Goal: Task Accomplishment & Management: Complete application form

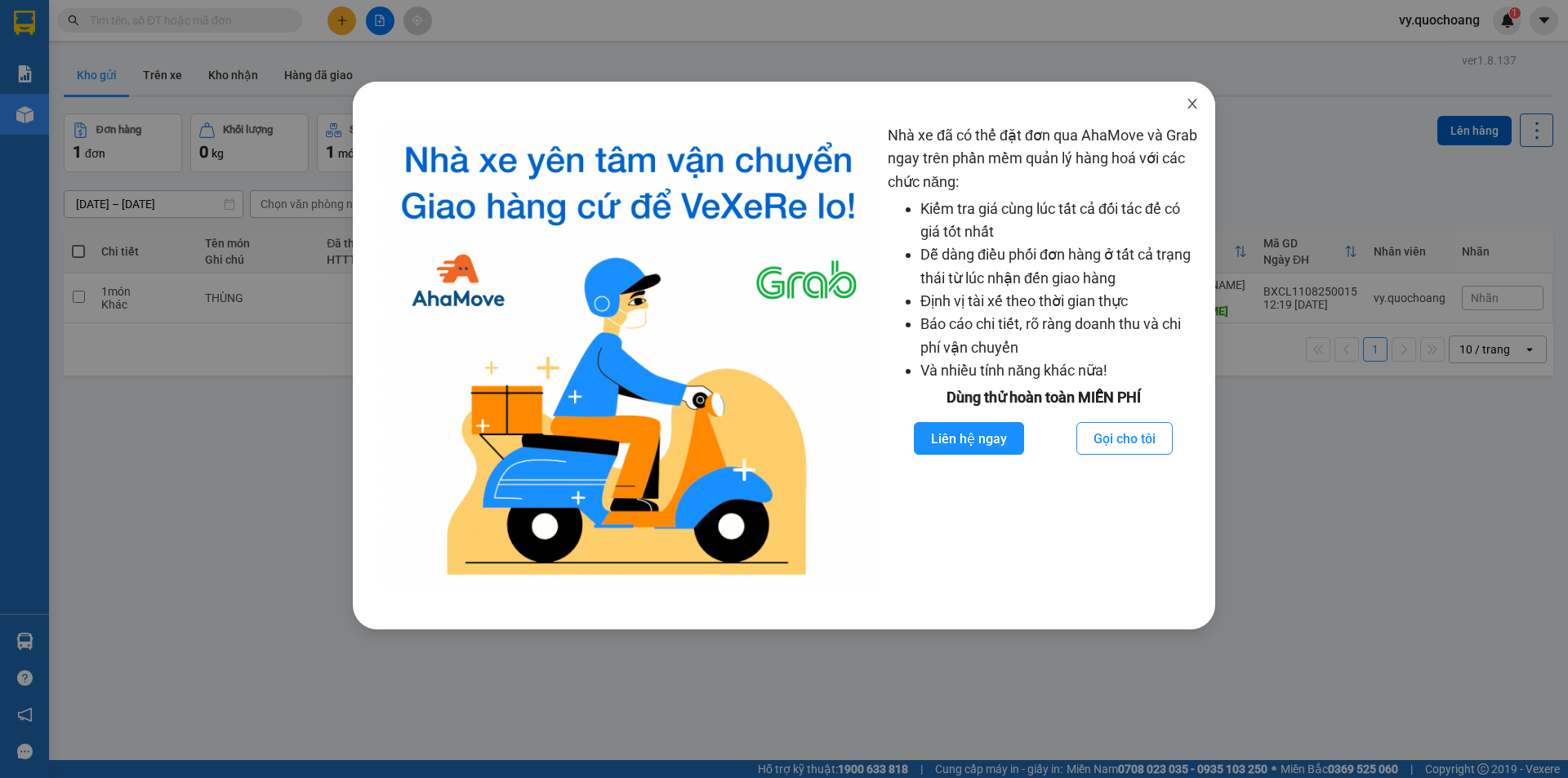
click at [1198, 113] on span "Close" at bounding box center [1192, 104] width 46 height 46
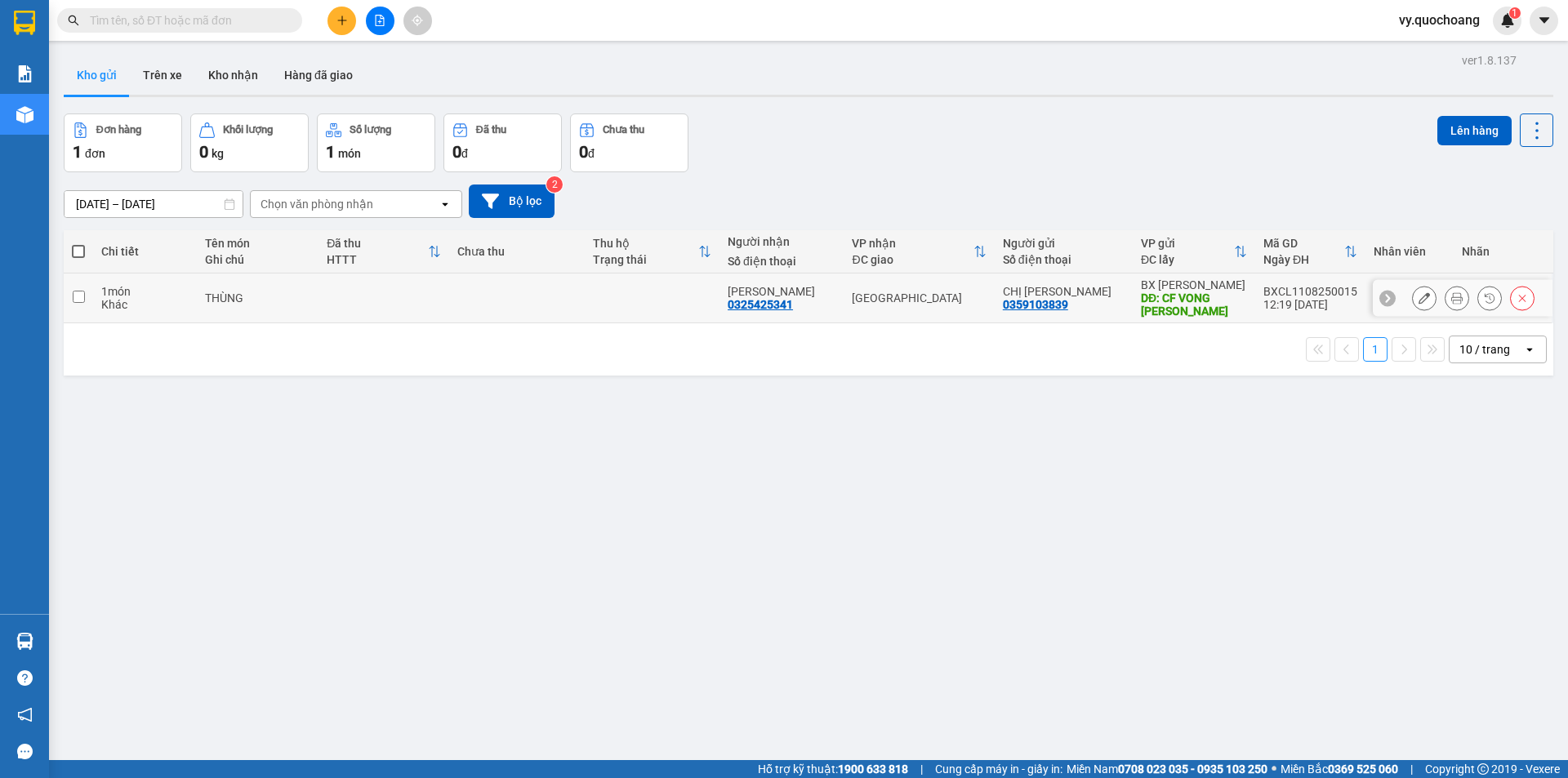
click at [616, 299] on td at bounding box center [652, 298] width 134 height 49
checkbox input "true"
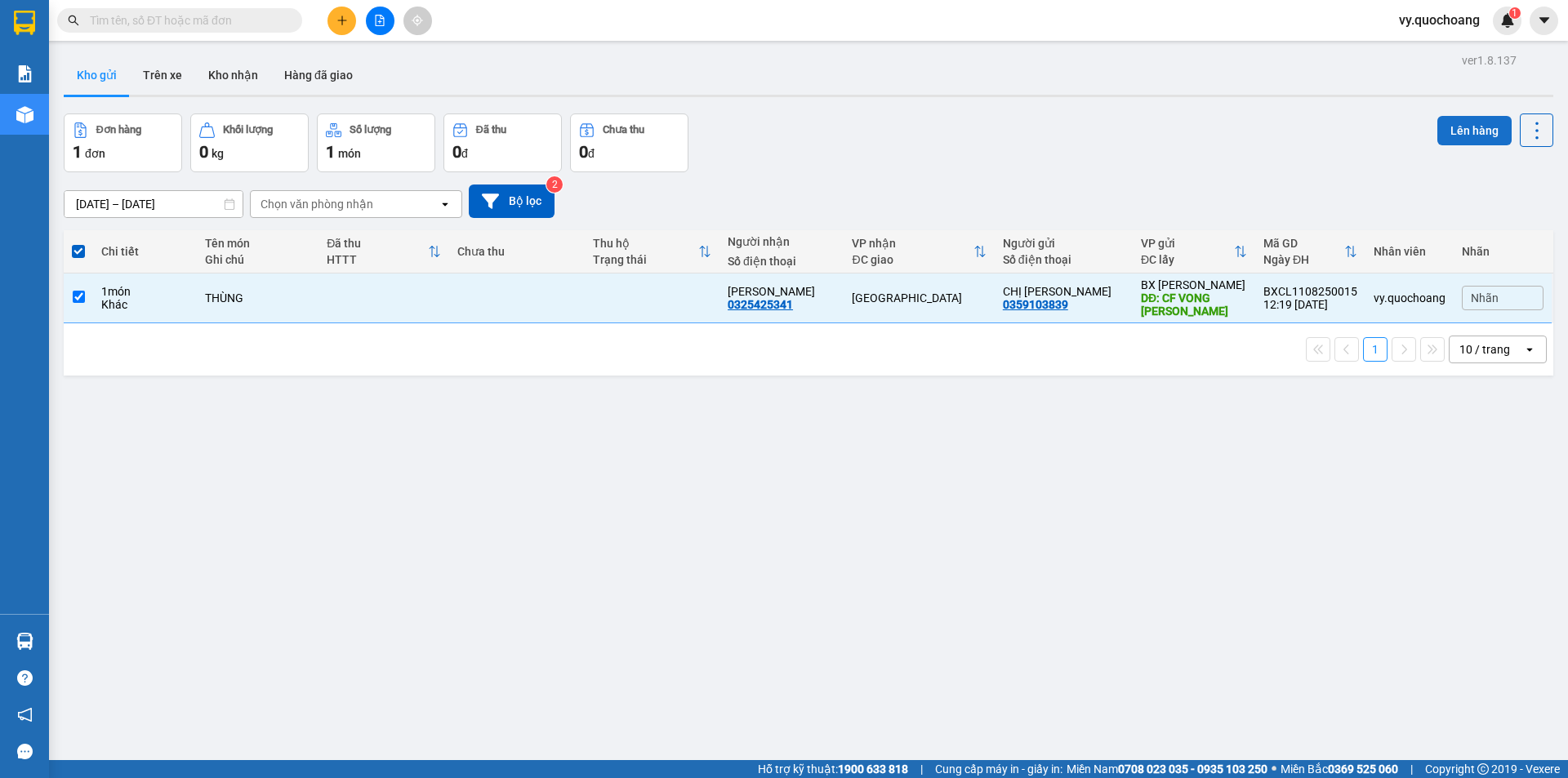
click at [1458, 123] on button "Lên hàng" at bounding box center [1474, 131] width 75 height 29
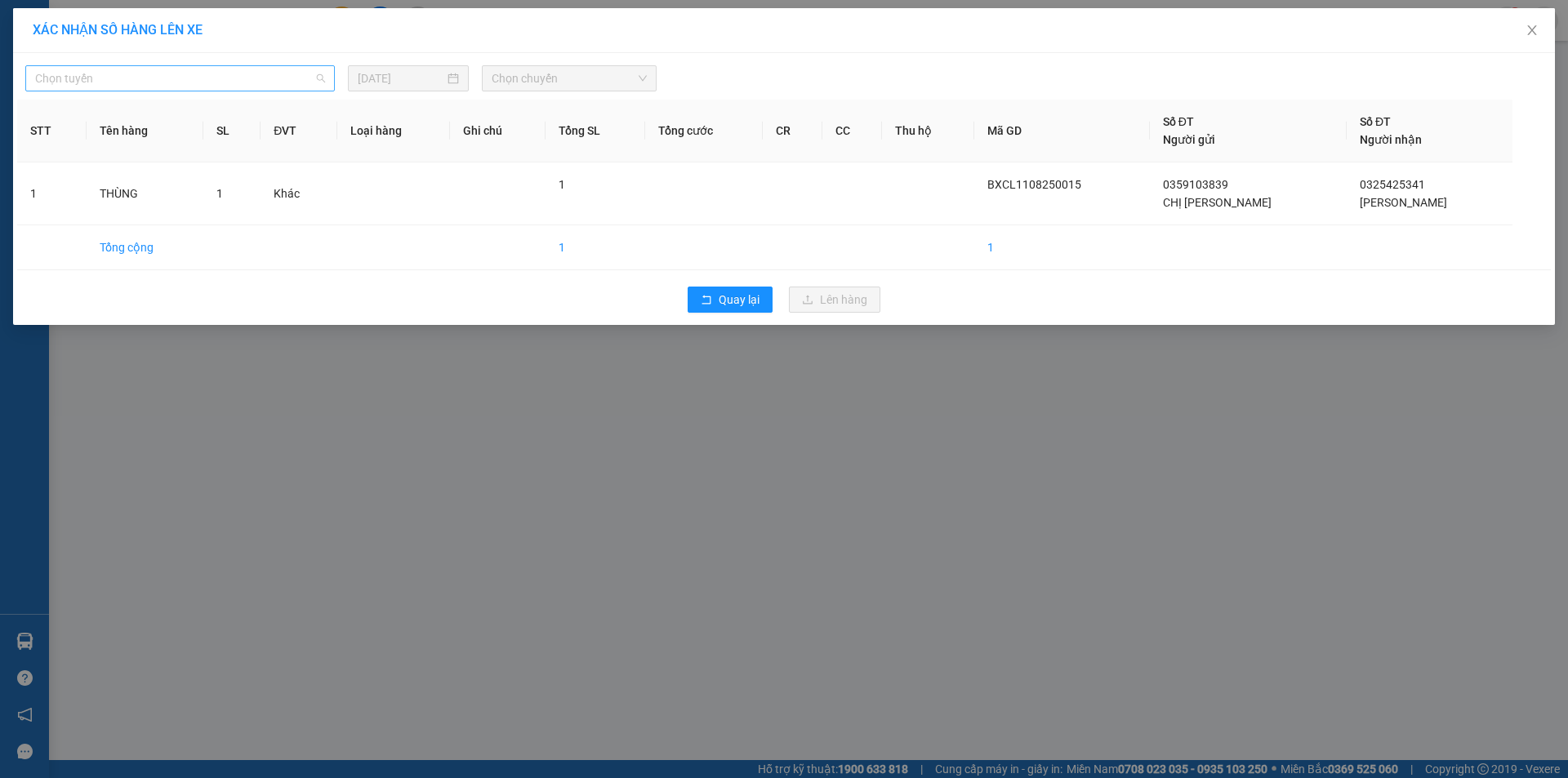
click at [277, 89] on span "Chọn tuyến" at bounding box center [180, 78] width 290 height 24
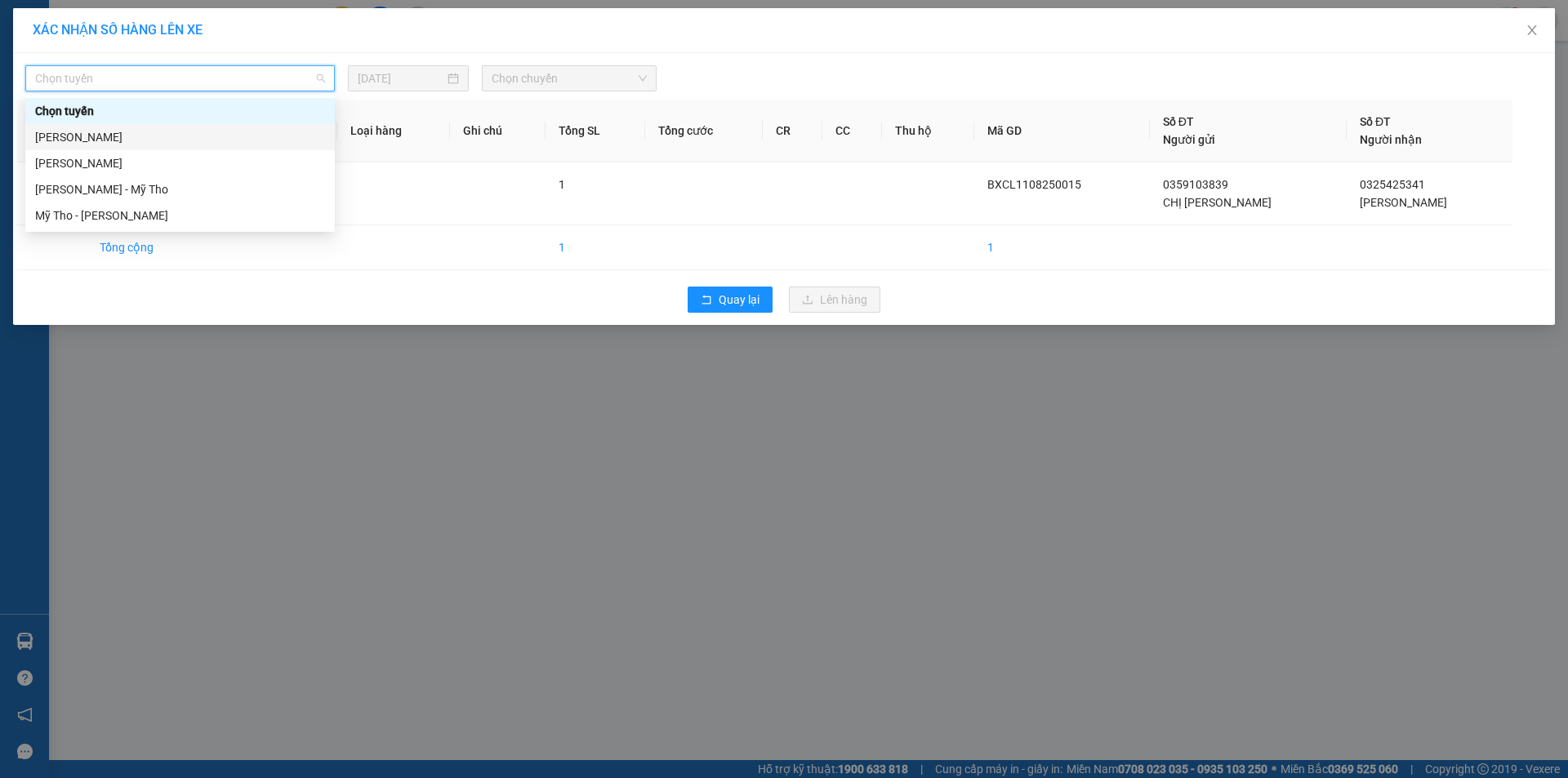
click at [270, 139] on div "[PERSON_NAME]" at bounding box center [180, 137] width 290 height 18
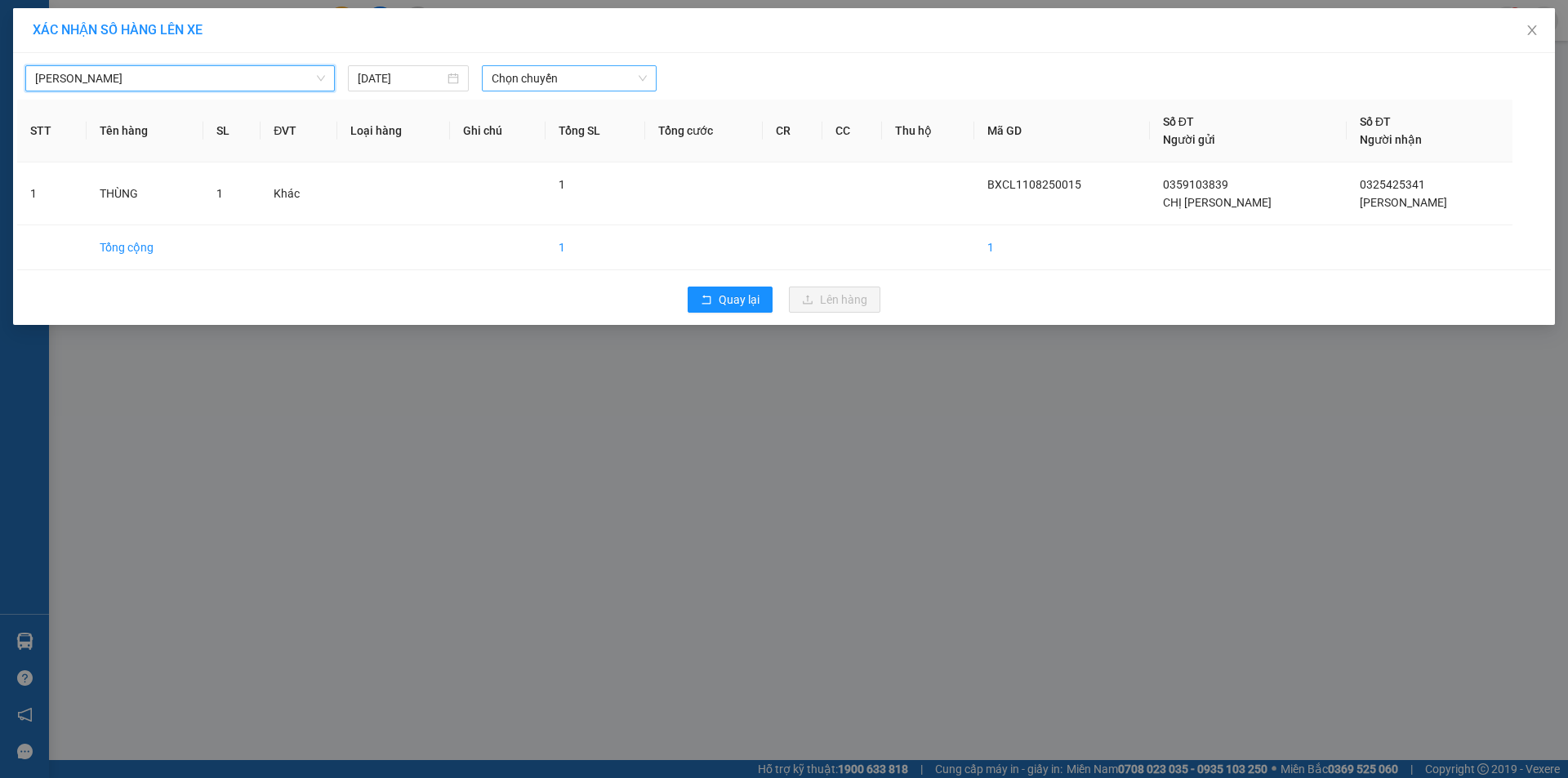
click at [502, 81] on span "Chọn chuyến" at bounding box center [569, 78] width 155 height 24
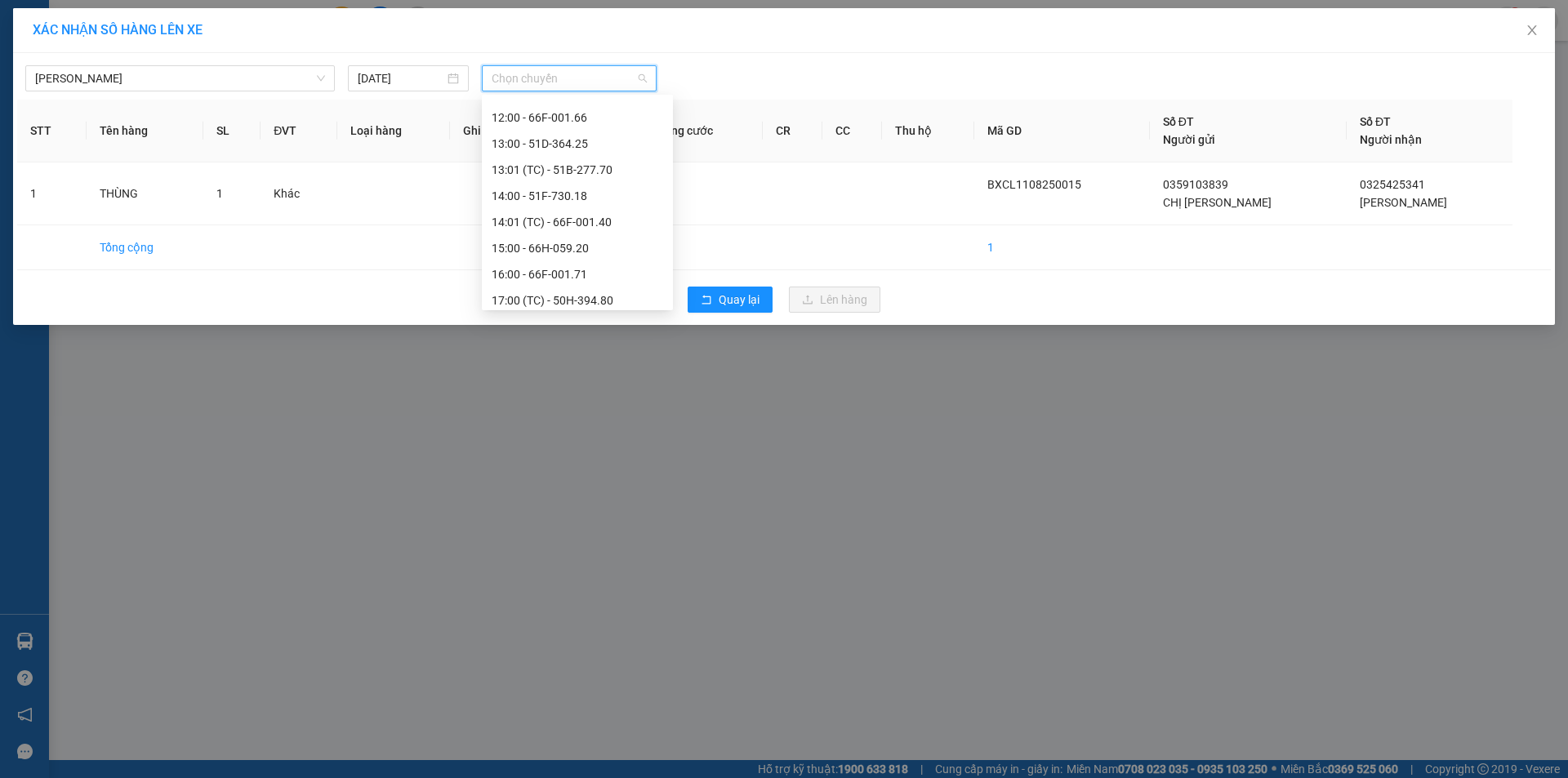
scroll to position [545, 0]
click at [563, 185] on div "13:01 (TC) - 51B-277.70" at bounding box center [577, 192] width 172 height 18
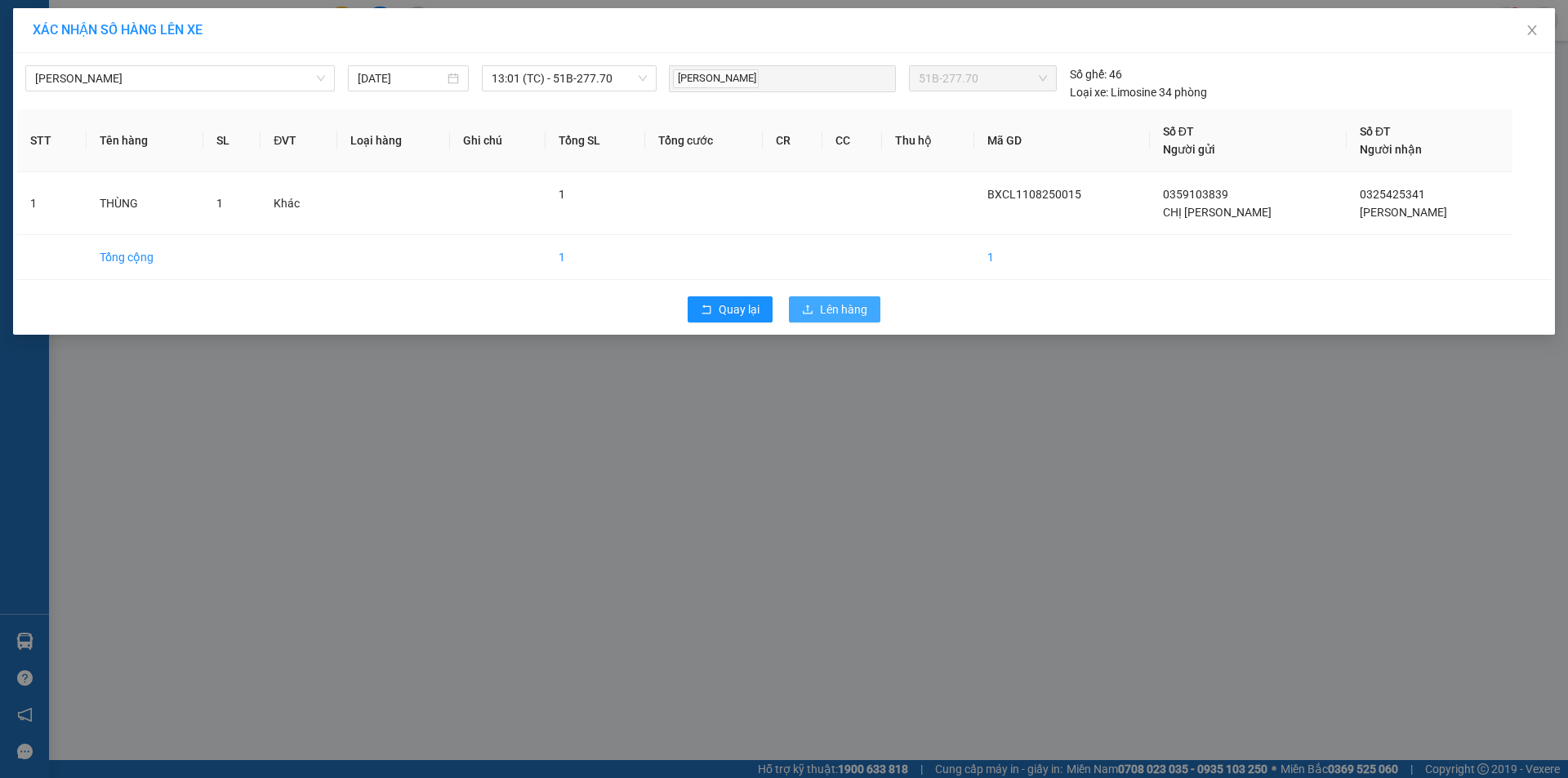
click at [811, 305] on icon "upload" at bounding box center [807, 308] width 11 height 11
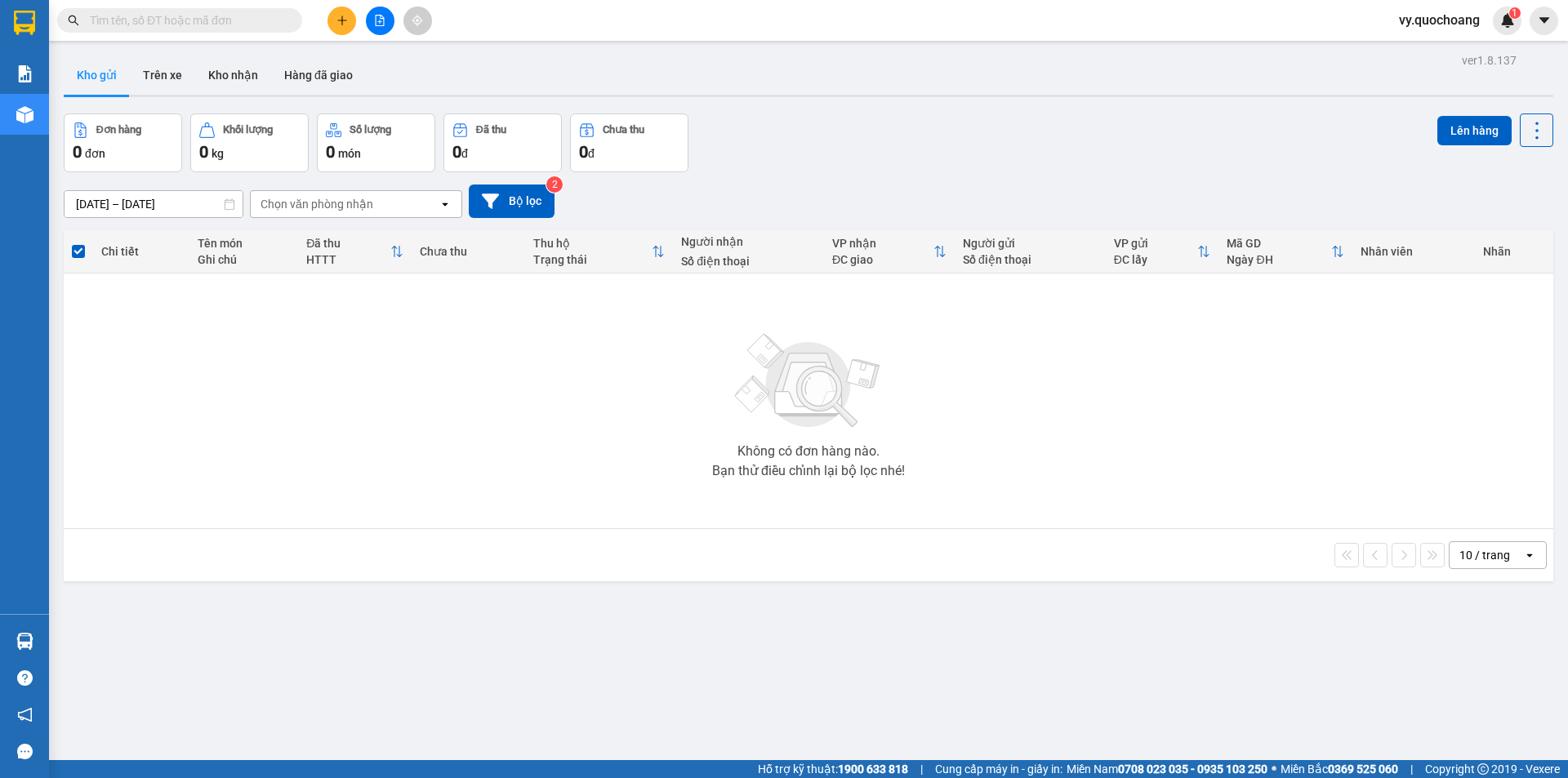
click at [343, 14] on button at bounding box center [342, 21] width 29 height 29
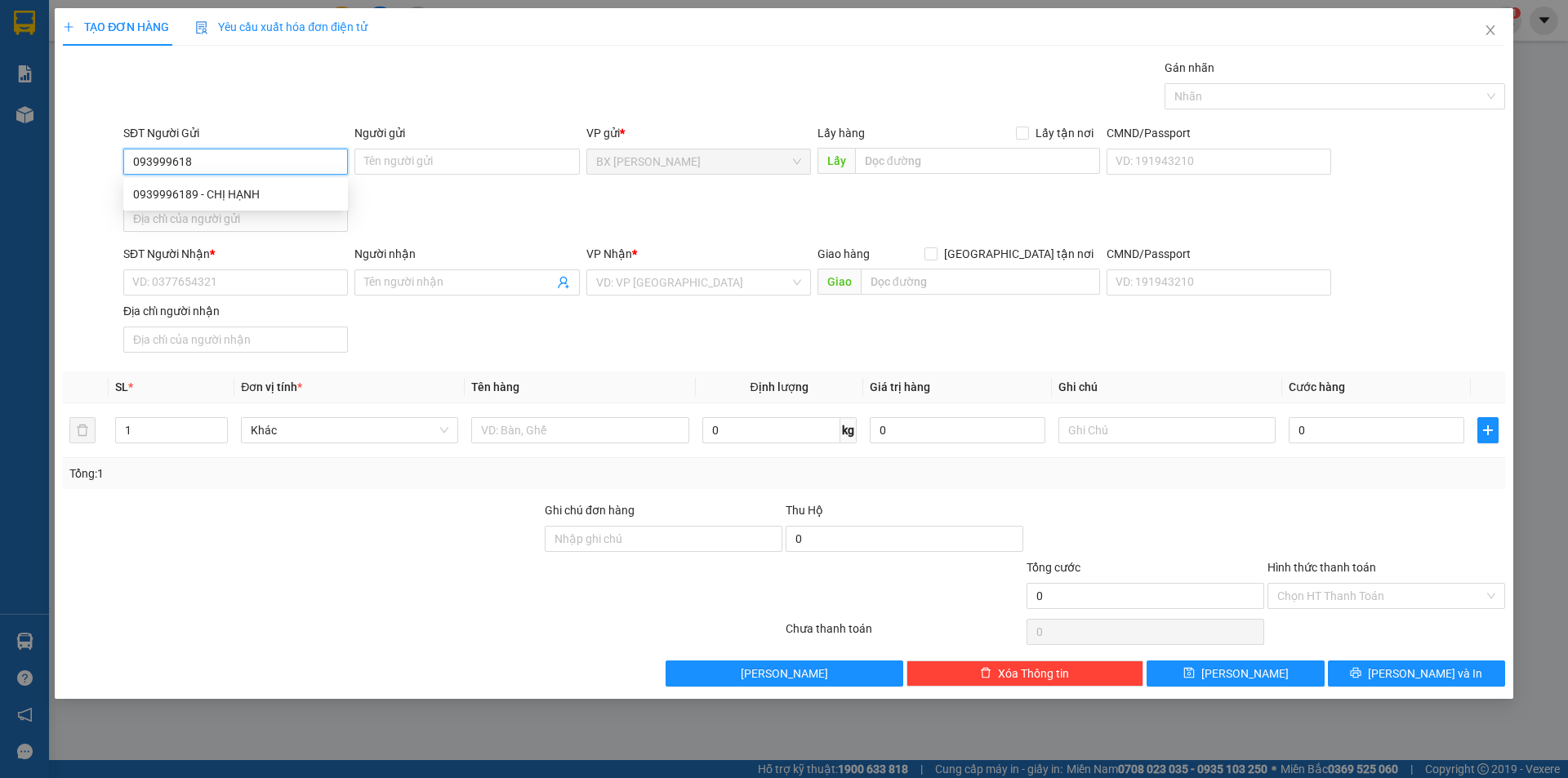
type input "0939996189"
click at [250, 195] on div "0939996189 - CHỊ HẠNH" at bounding box center [236, 194] width 205 height 18
type input "CHỊ HẠNH"
type input "0939996189"
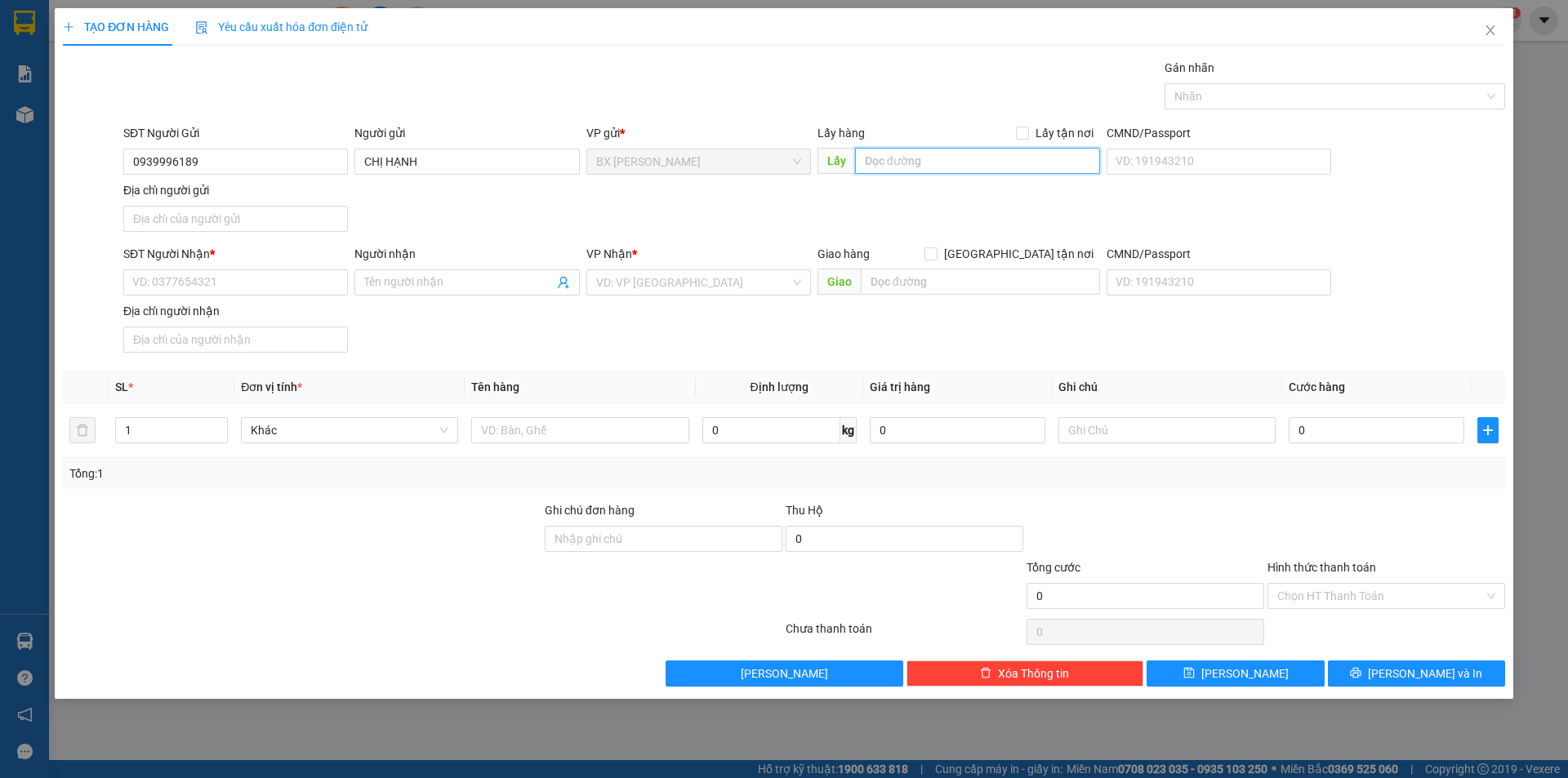
click at [928, 151] on input "text" at bounding box center [977, 161] width 245 height 26
click at [926, 162] on input "text" at bounding box center [977, 161] width 245 height 26
type input "XƯỞNG CA NÔ"
click at [257, 278] on input "SĐT Người Nhận *" at bounding box center [235, 282] width 224 height 26
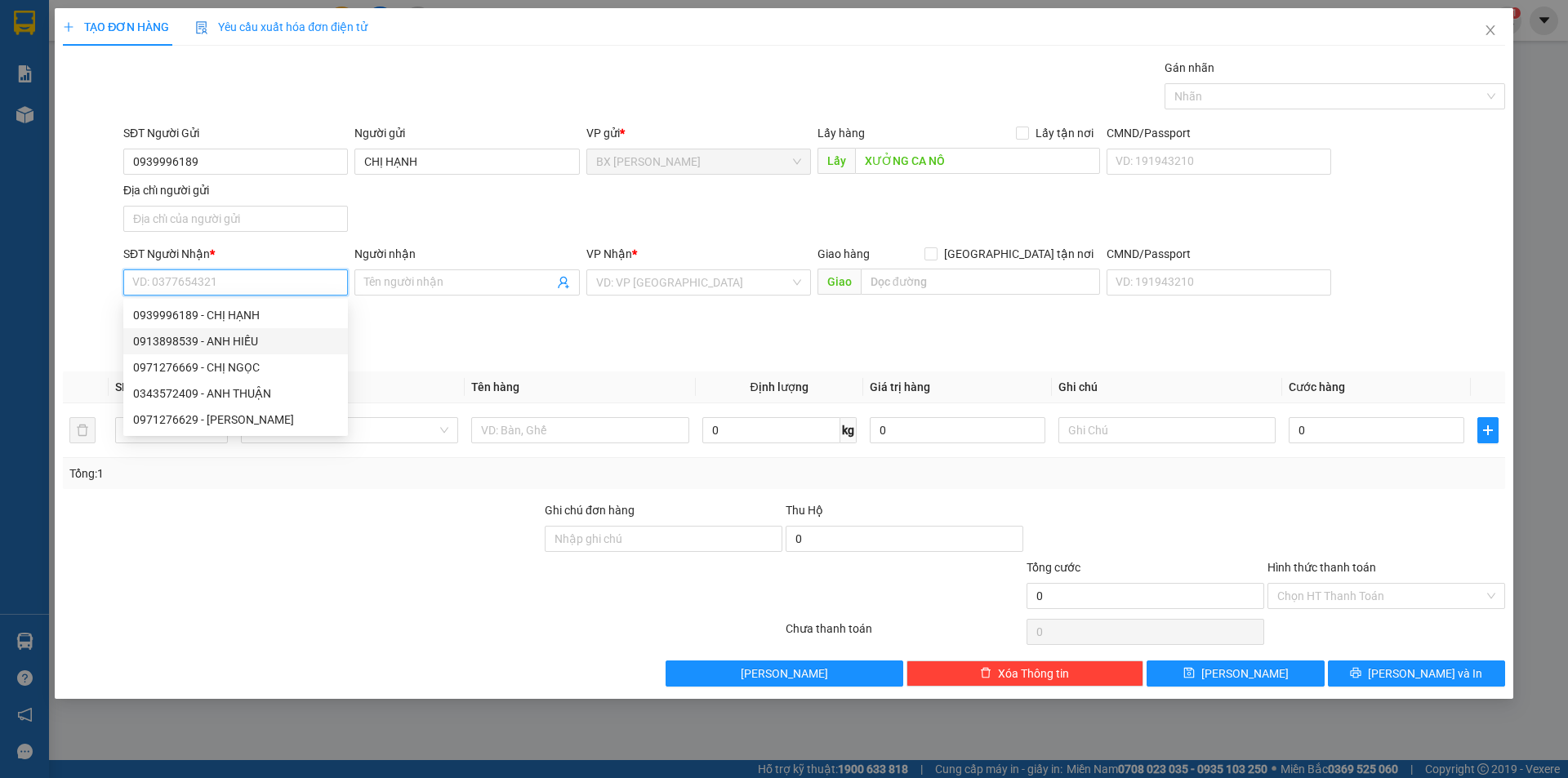
click at [263, 342] on div "0913898539 - ANH HIẾU" at bounding box center [236, 340] width 205 height 18
type input "0913898539"
type input "ANH HIẾU"
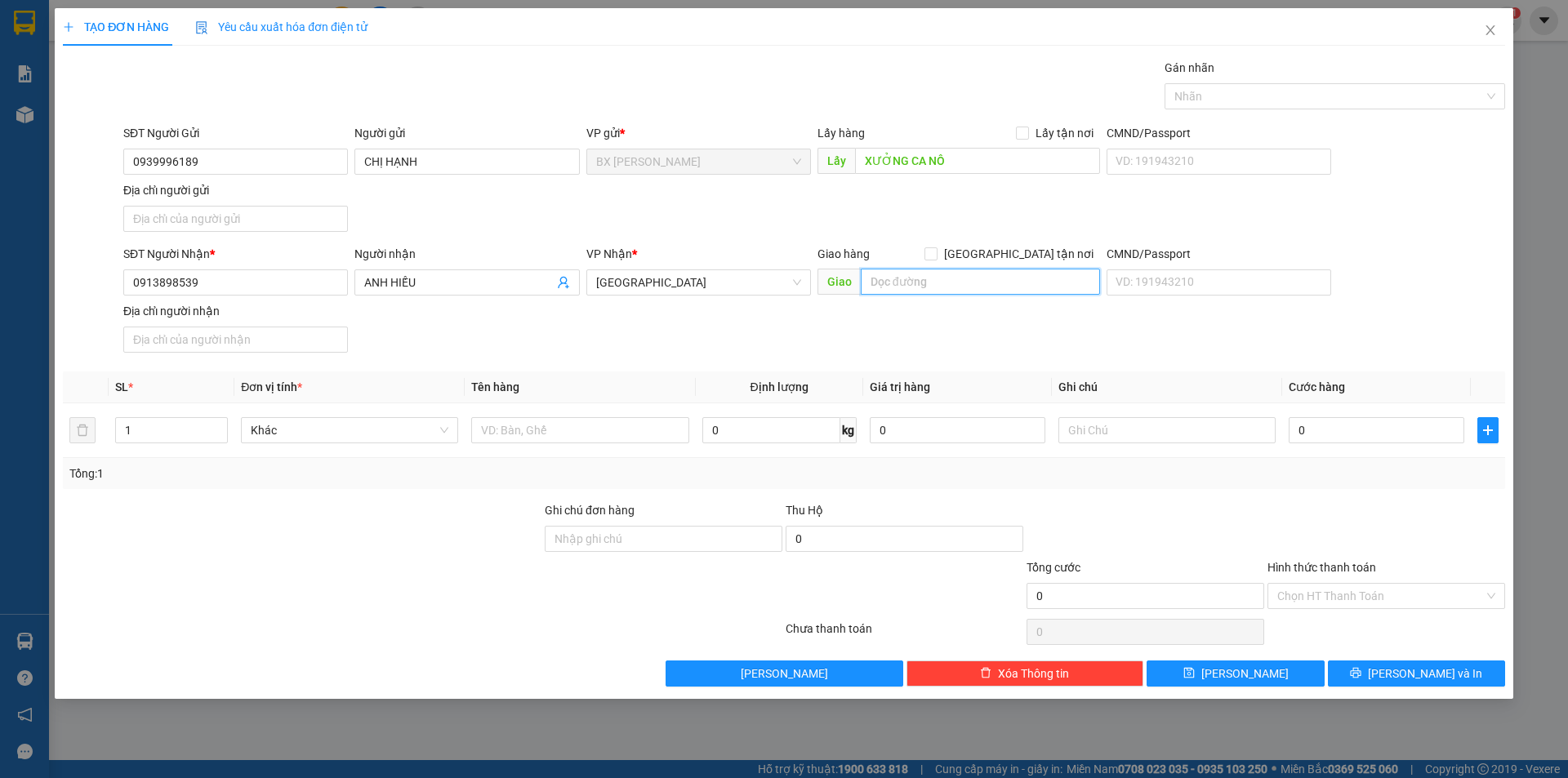
click at [885, 282] on input "text" at bounding box center [980, 282] width 239 height 26
type input "BXMT"
click at [614, 413] on td at bounding box center [580, 430] width 231 height 55
click at [603, 425] on input "text" at bounding box center [580, 430] width 218 height 26
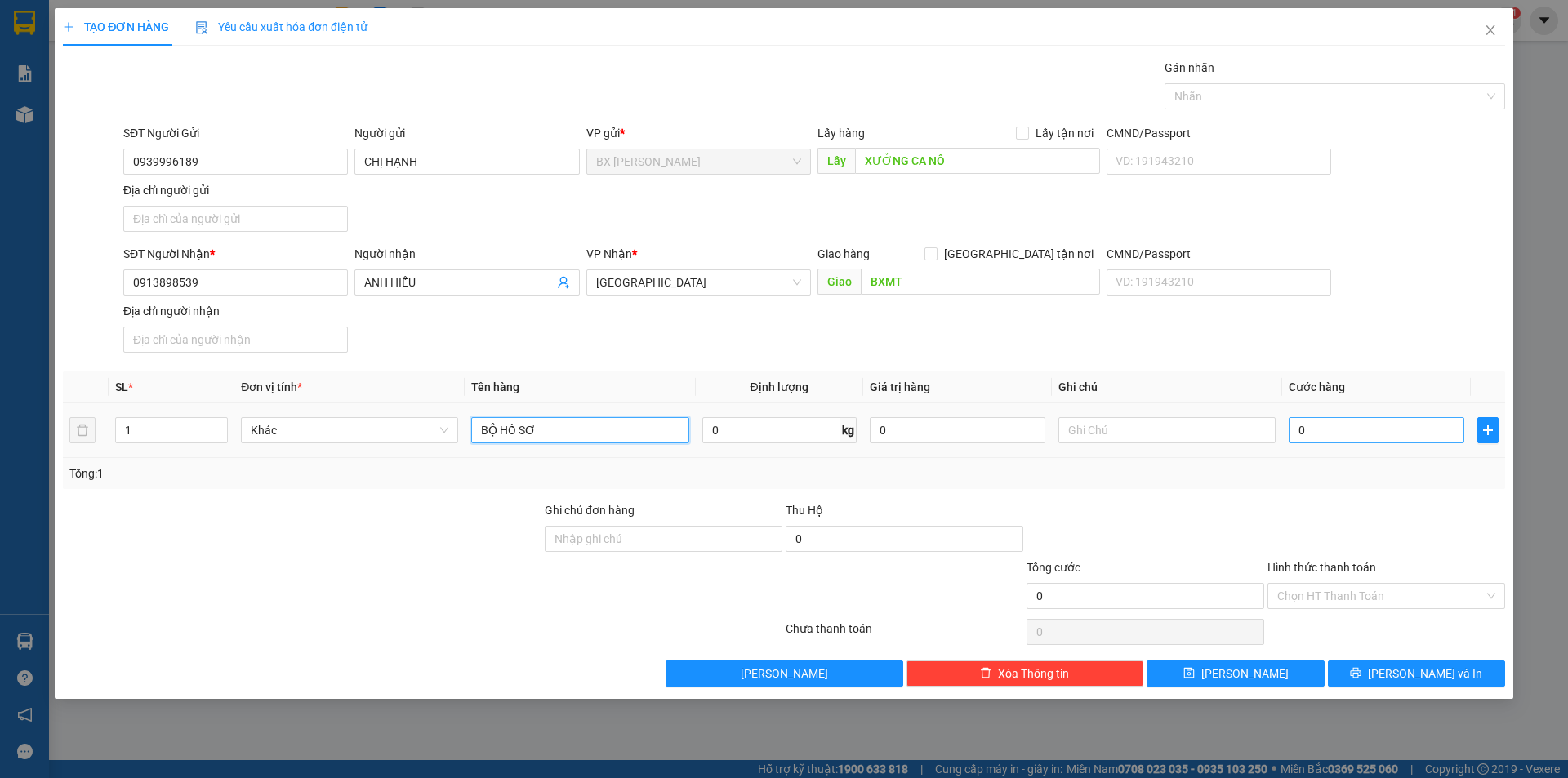
type input "BỘ HỒ SƠ"
click at [1326, 426] on input "0" at bounding box center [1376, 430] width 176 height 26
type input "5"
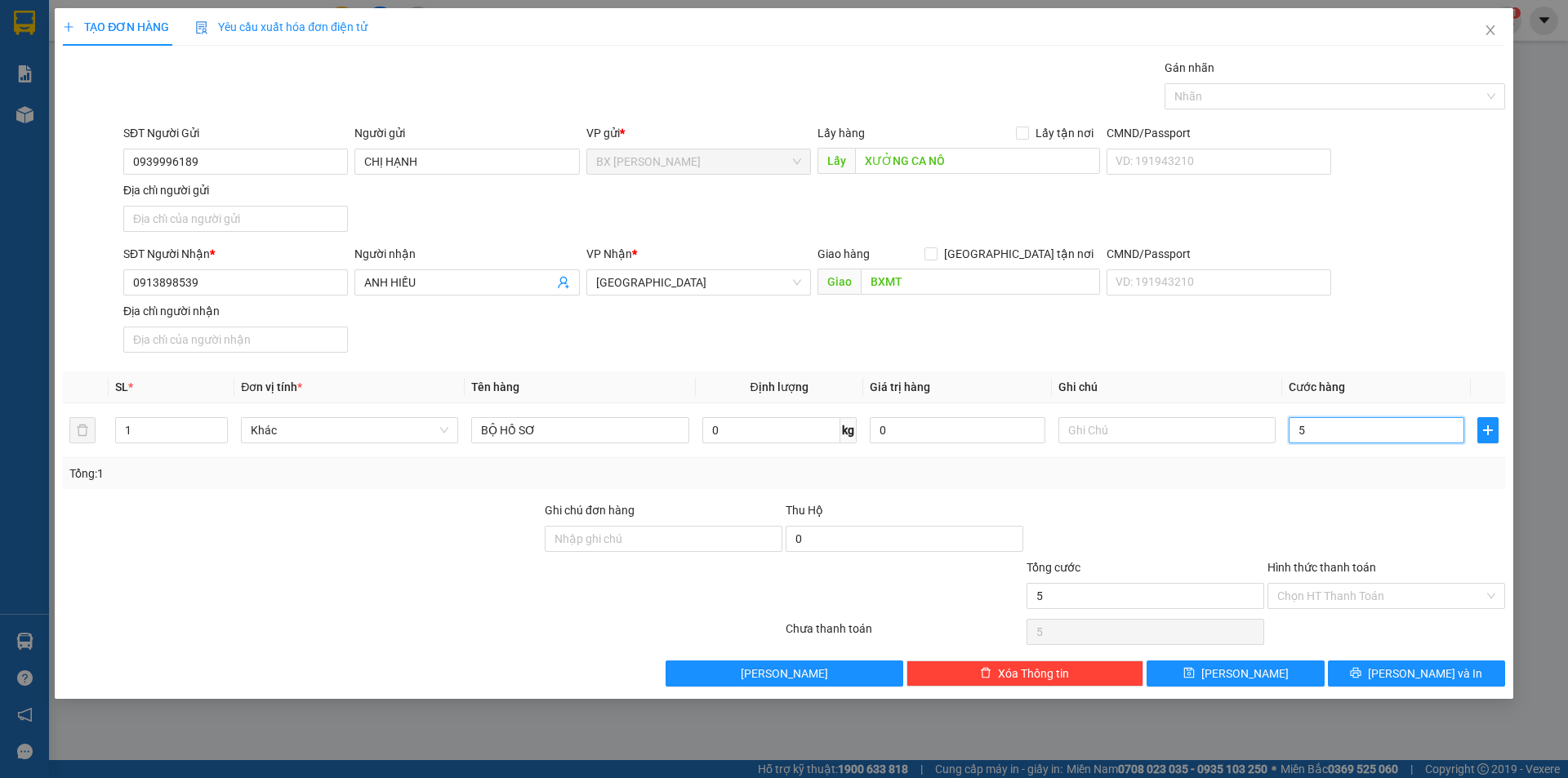
type input "50"
type input "50.000"
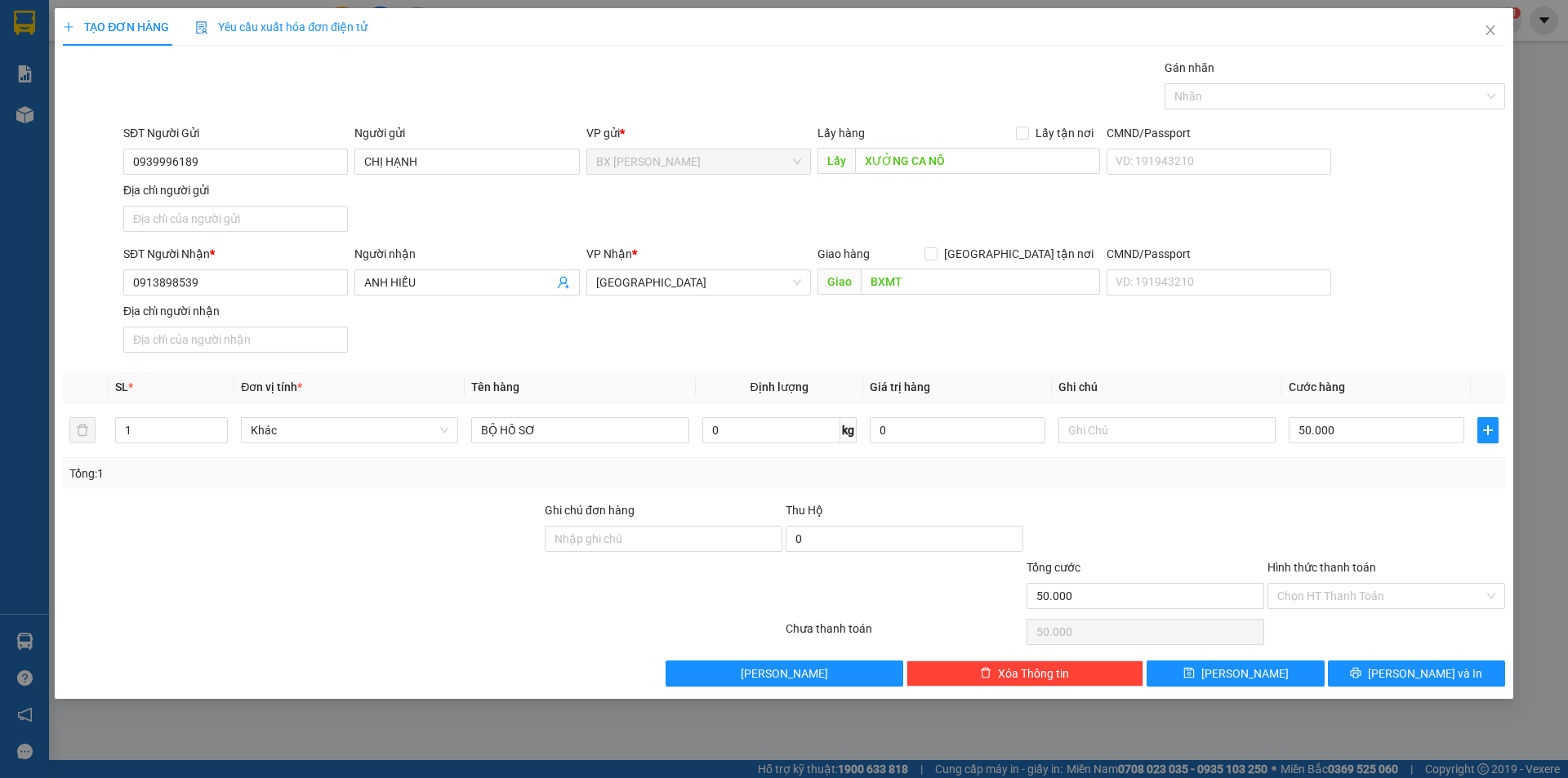
click at [1298, 487] on div "Tổng: 1" at bounding box center [784, 474] width 1442 height 31
click at [1324, 587] on input "Hình thức thanh toán" at bounding box center [1380, 596] width 206 height 24
click at [1338, 616] on div "Tại văn phòng" at bounding box center [1386, 628] width 237 height 26
type input "0"
click at [1386, 664] on button "[PERSON_NAME] và In" at bounding box center [1416, 673] width 177 height 26
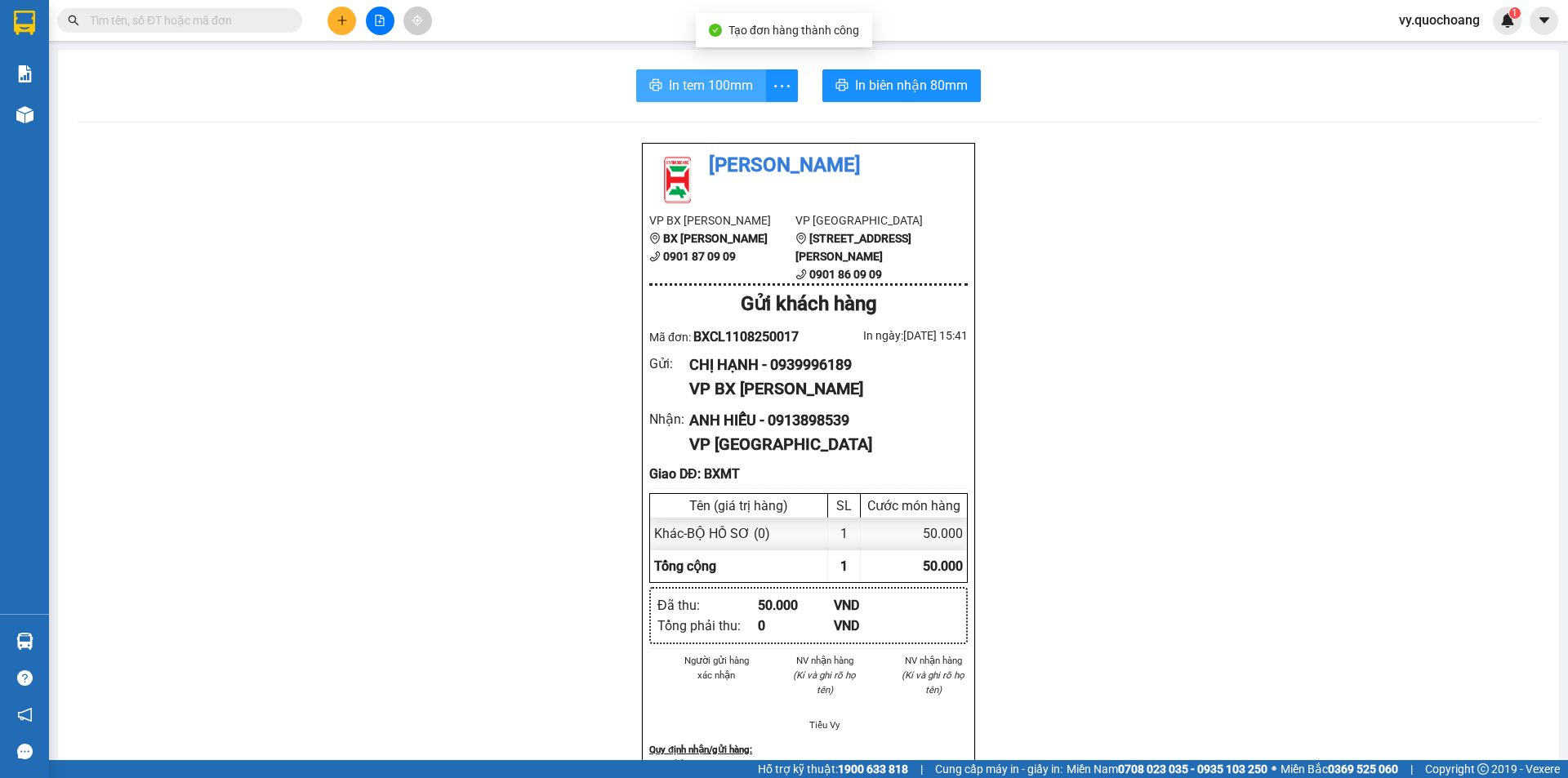
click at [723, 92] on span "In tem 100mm" at bounding box center [711, 86] width 84 height 21
click at [669, 89] on span "In tem 100mm" at bounding box center [711, 86] width 84 height 21
click at [336, 20] on icon "plus" at bounding box center [342, 20] width 11 height 11
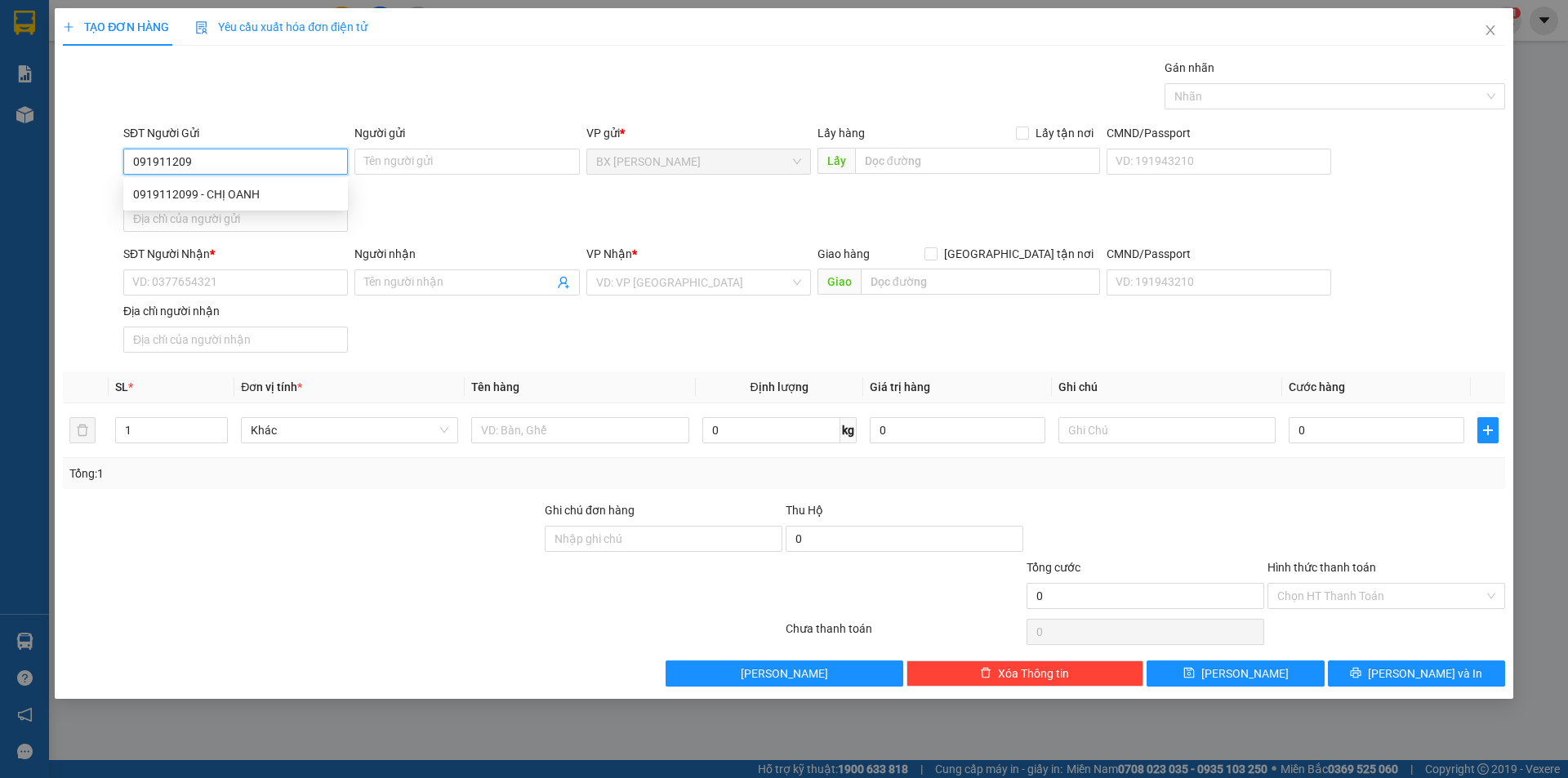
type input "0919112099"
drag, startPoint x: 264, startPoint y: 197, endPoint x: 310, endPoint y: 188, distance: 46.9
click at [265, 198] on div "0919112099 - CHỊ OANH" at bounding box center [236, 194] width 205 height 18
type input "CHỊ OANH"
type input "0919112099"
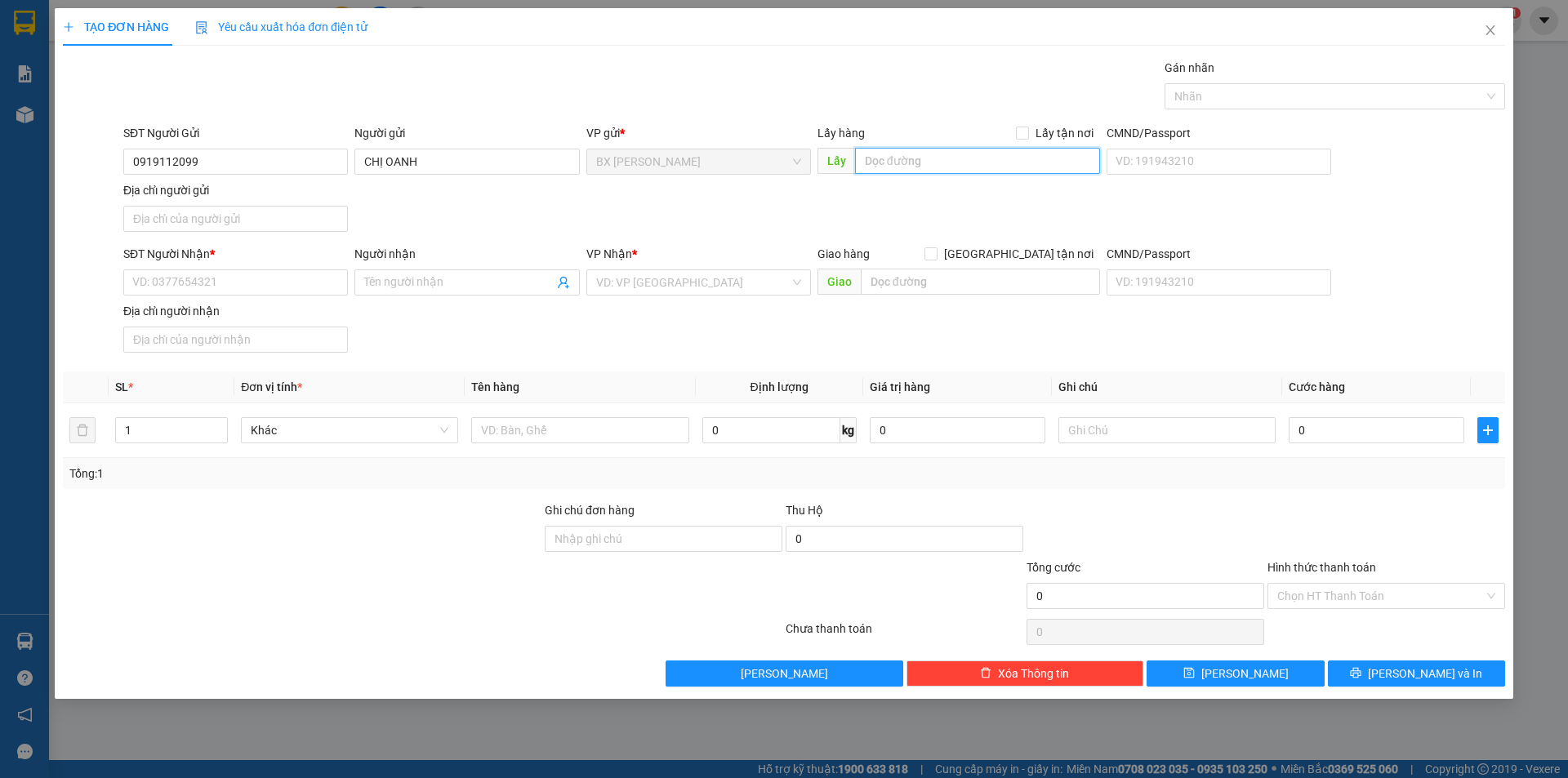
click at [918, 173] on input "text" at bounding box center [977, 161] width 245 height 26
type input "VƯỢT QUA CẦU TÂN TRƯỜNG 200M"
click at [249, 283] on input "SĐT Người Nhận *" at bounding box center [235, 282] width 224 height 26
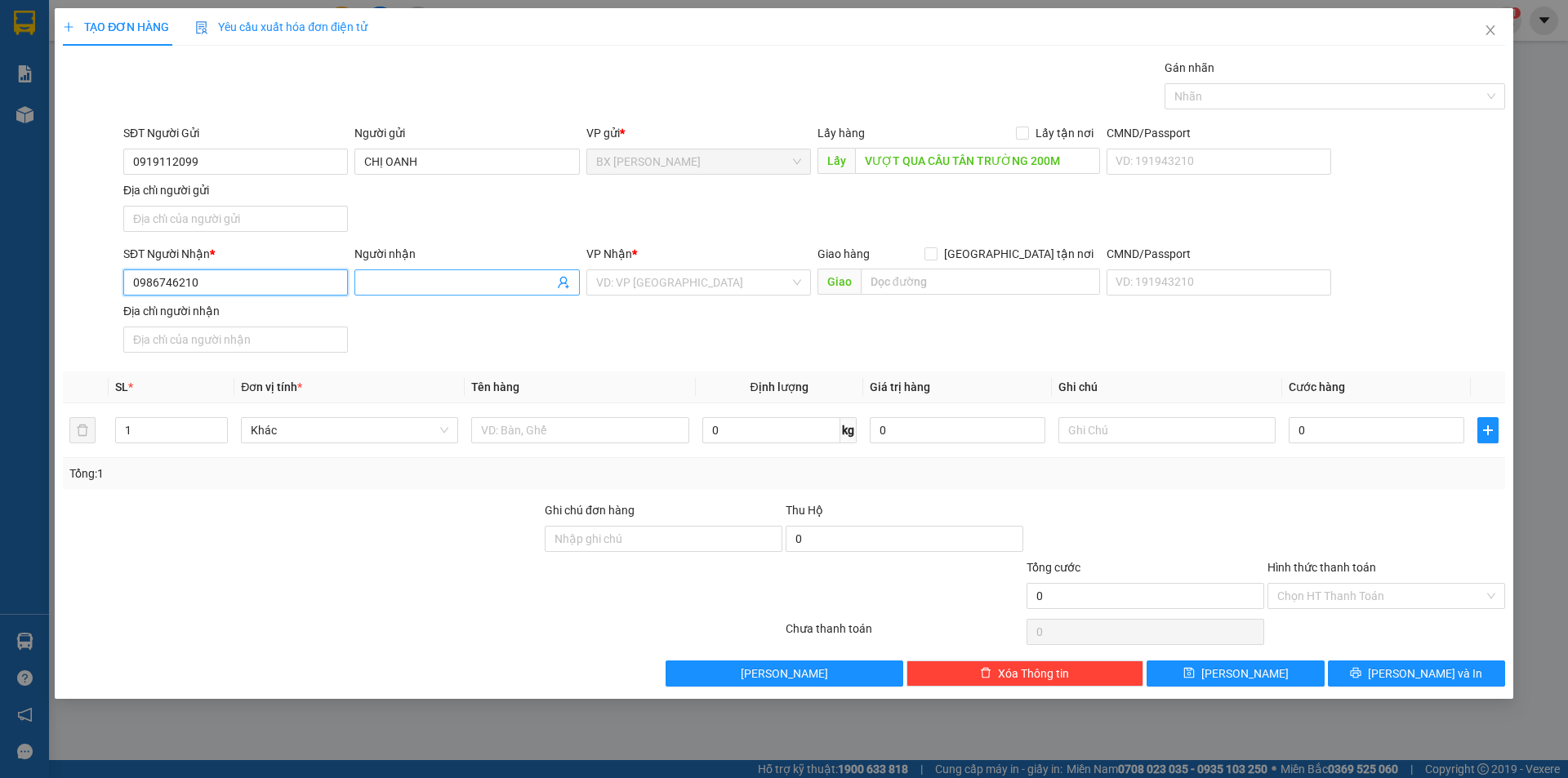
type input "0986746210"
click at [413, 280] on input "Người nhận" at bounding box center [459, 282] width 189 height 18
type input "ANH QUI"
click at [599, 281] on input "search" at bounding box center [693, 282] width 193 height 24
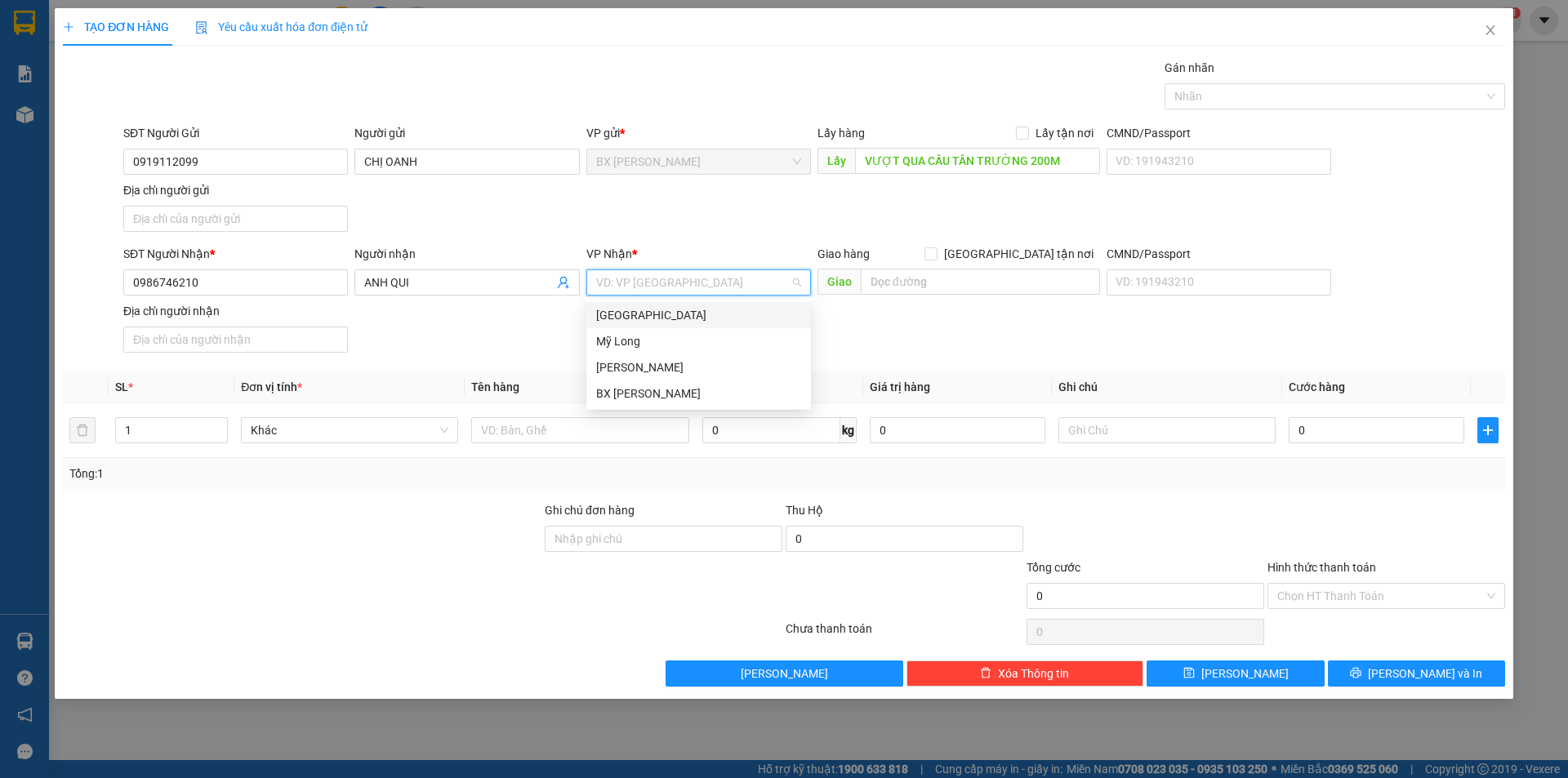
click at [646, 314] on div "[GEOGRAPHIC_DATA]" at bounding box center [699, 314] width 205 height 18
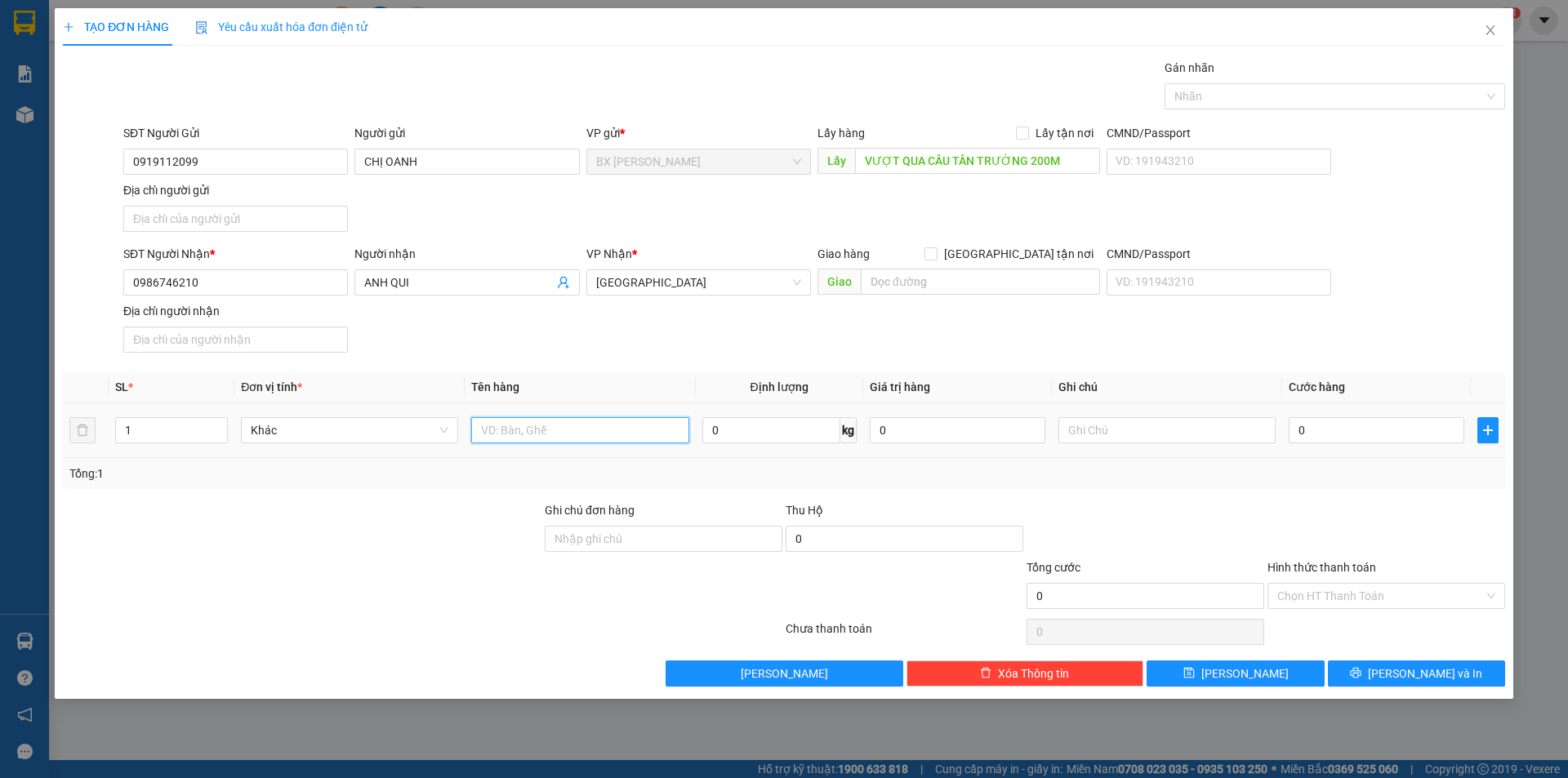
click at [518, 423] on input "text" at bounding box center [580, 430] width 218 height 26
type input "THÙNG"
click at [238, 275] on input "0986746210" at bounding box center [235, 282] width 224 height 26
click at [1383, 664] on button "[PERSON_NAME] và In" at bounding box center [1416, 673] width 177 height 26
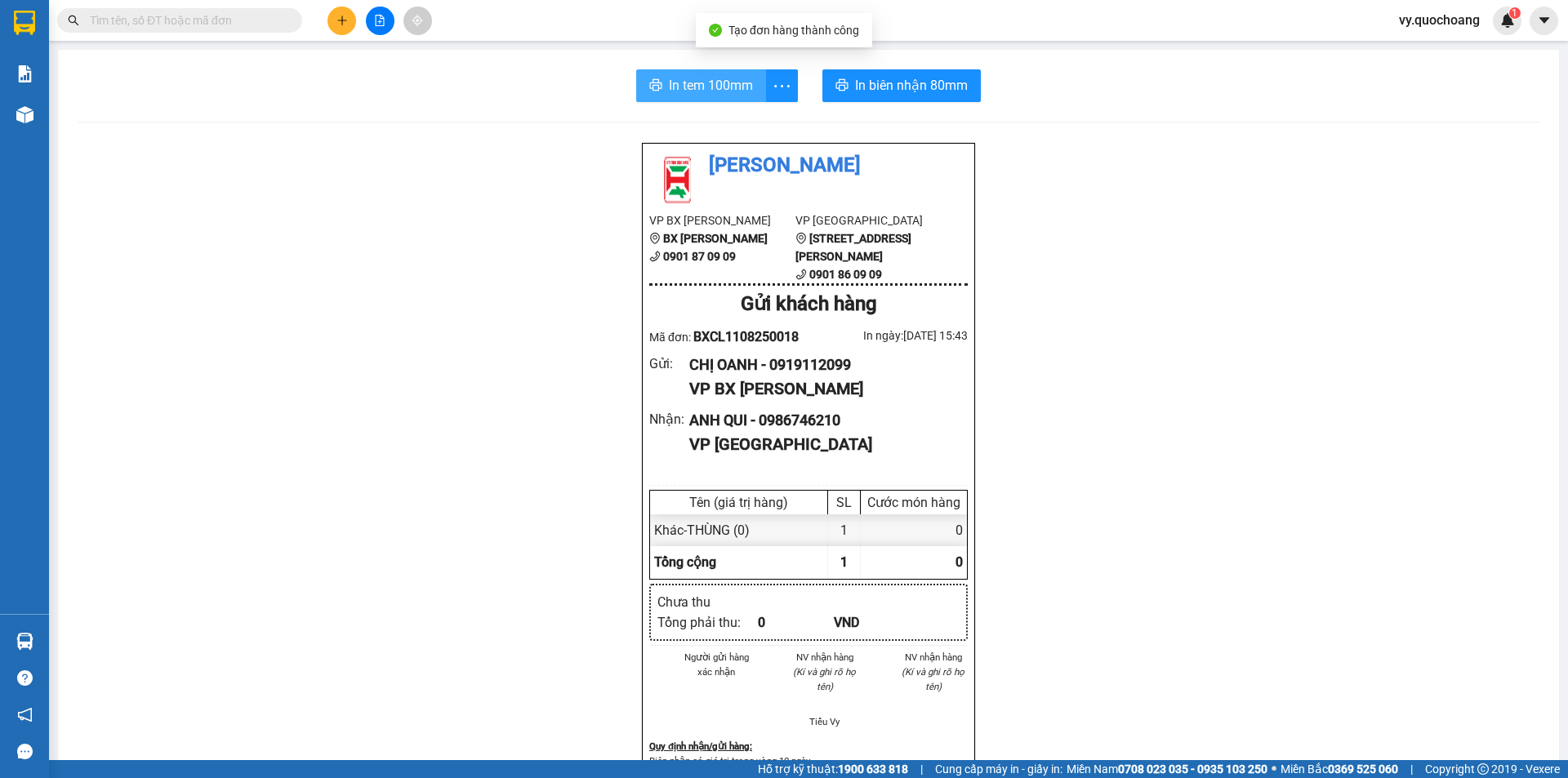
click at [740, 82] on span "In tem 100mm" at bounding box center [711, 86] width 84 height 21
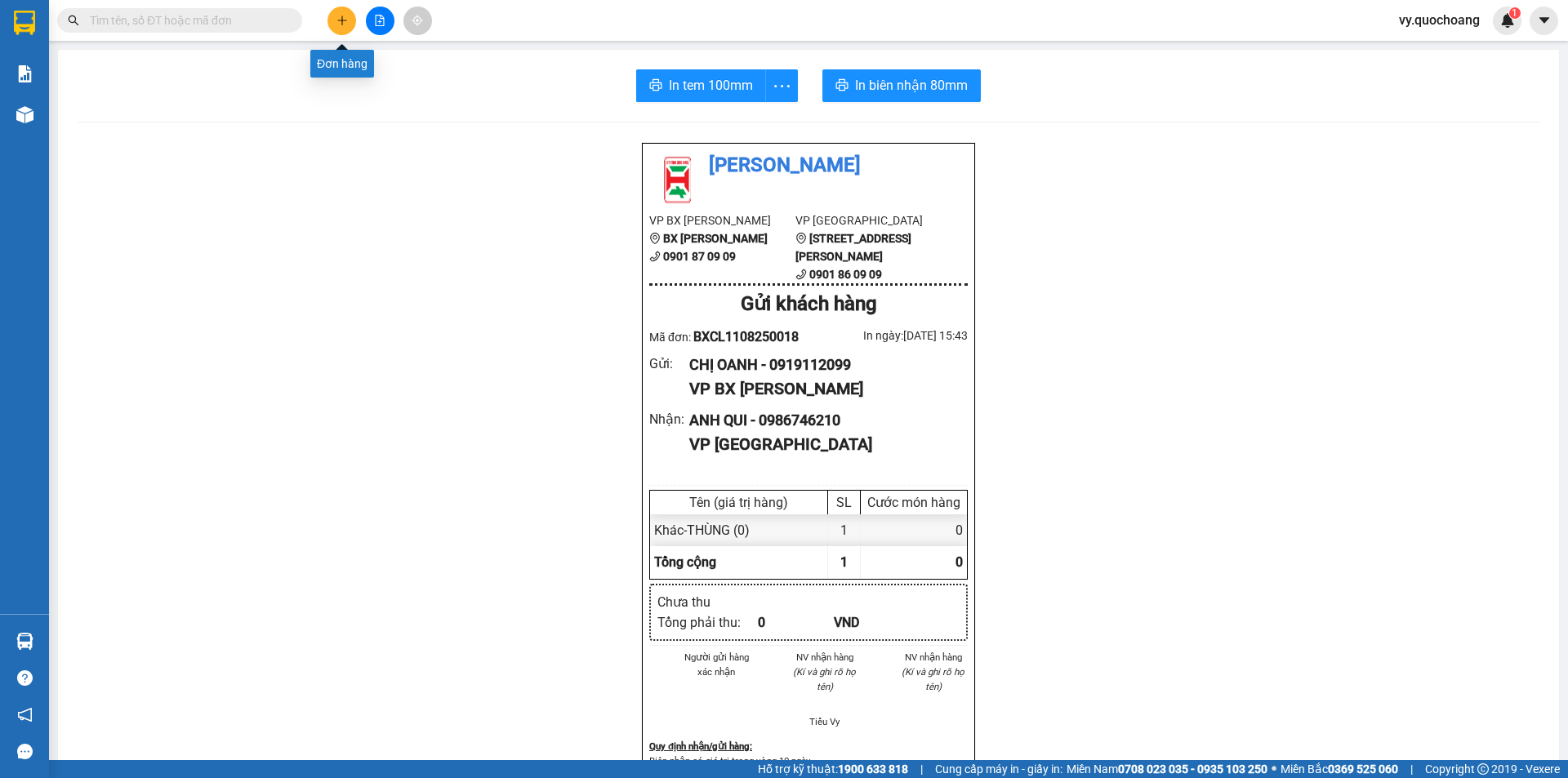
click at [348, 21] on button at bounding box center [342, 21] width 29 height 29
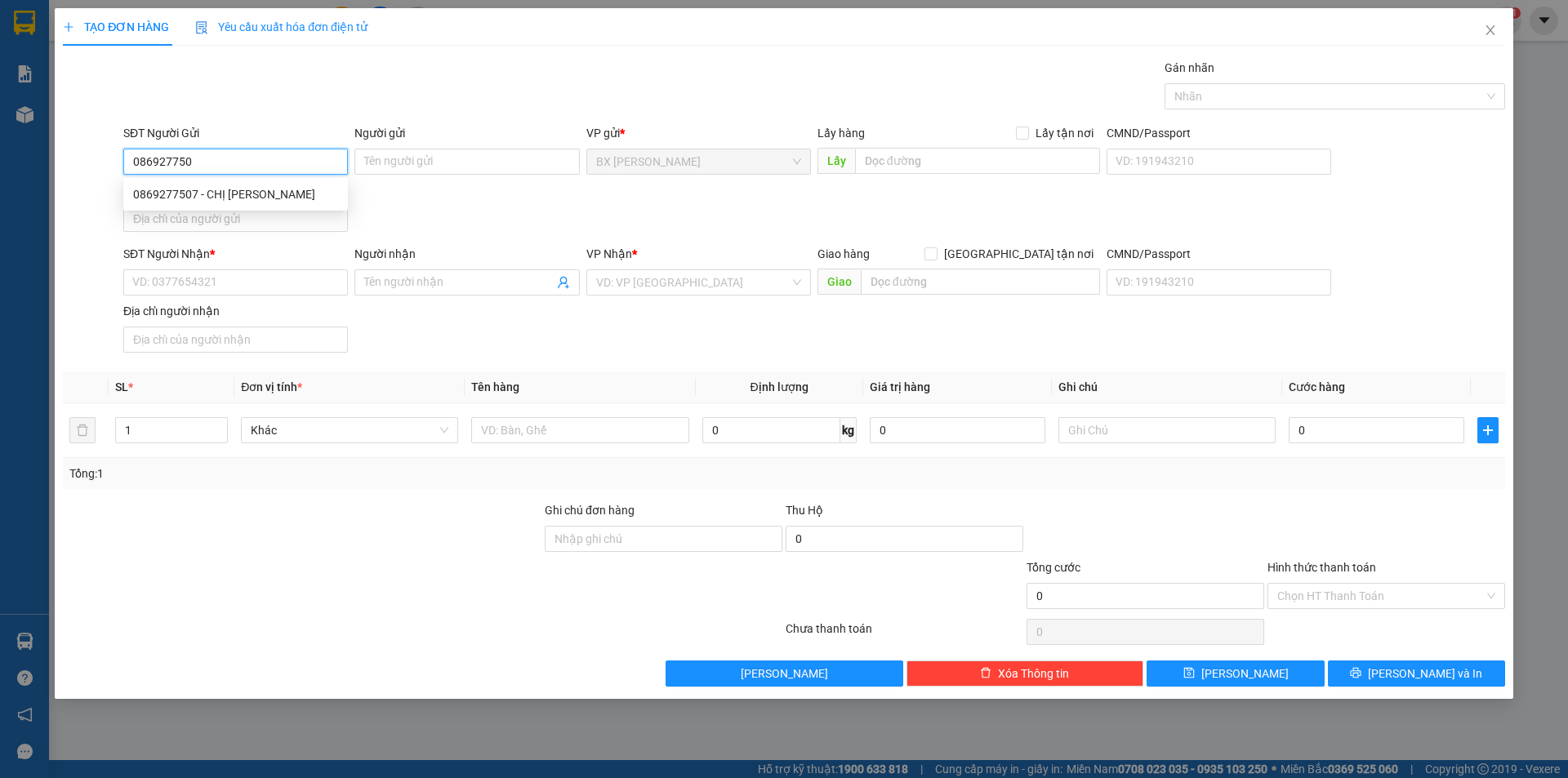
type input "0869277507"
click at [247, 191] on div "0869277507 - CHỊ [PERSON_NAME]" at bounding box center [236, 194] width 205 height 18
type input "CHỊ [PERSON_NAME]"
type input "0869277507"
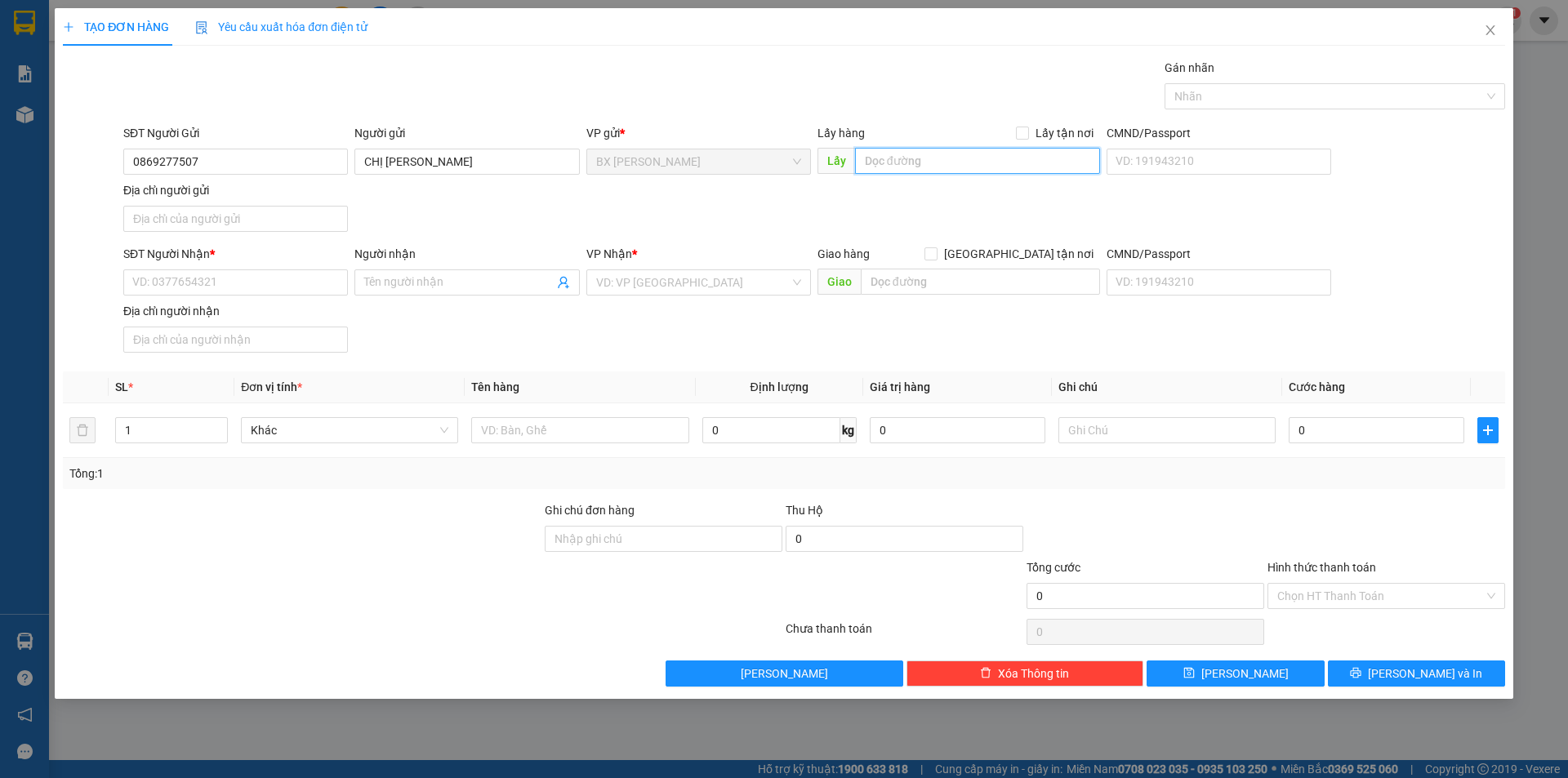
click at [890, 162] on input "text" at bounding box center [977, 161] width 245 height 26
type input "CX BÀ TỨ"
click at [318, 279] on input "SĐT Người Nhận *" at bounding box center [235, 282] width 224 height 26
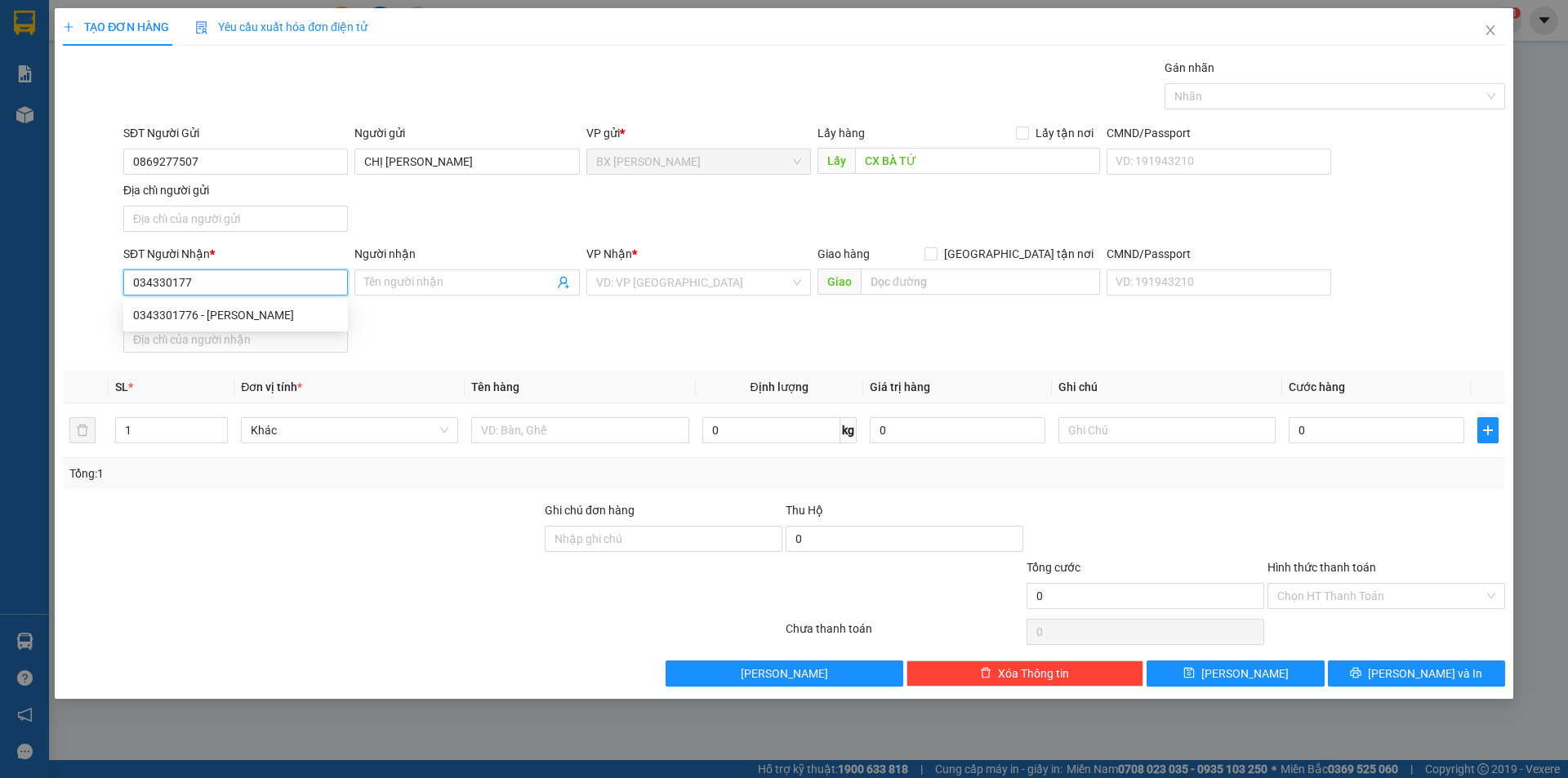
type input "0343301776"
click at [273, 316] on div "0343301776 - [PERSON_NAME]" at bounding box center [236, 314] width 205 height 18
type input "ANH HOÀNG"
type input "0343301776"
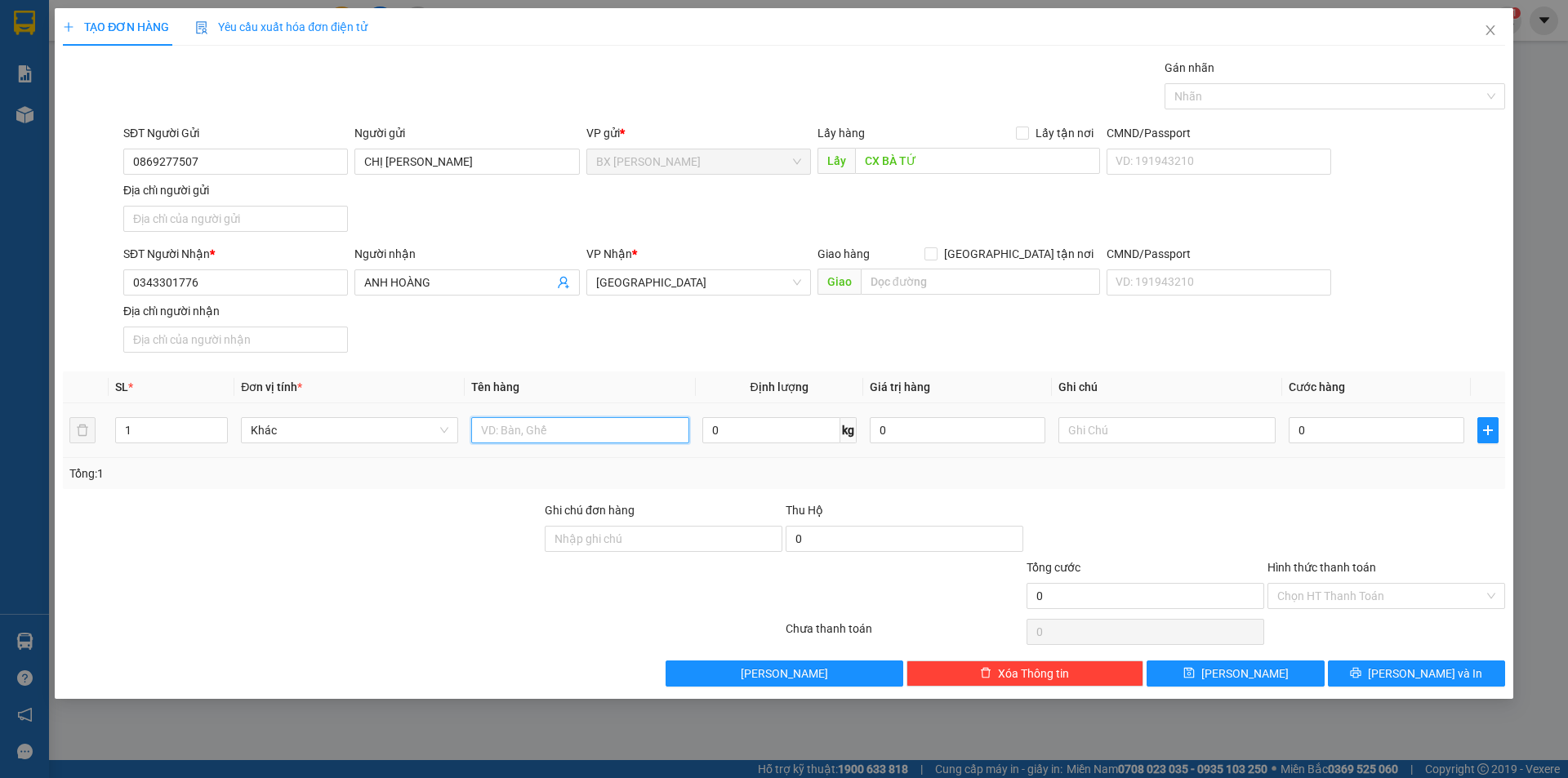
click at [569, 433] on input "text" at bounding box center [580, 430] width 218 height 26
type input "THÙNG"
click at [1399, 671] on button "[PERSON_NAME] và In" at bounding box center [1416, 673] width 177 height 26
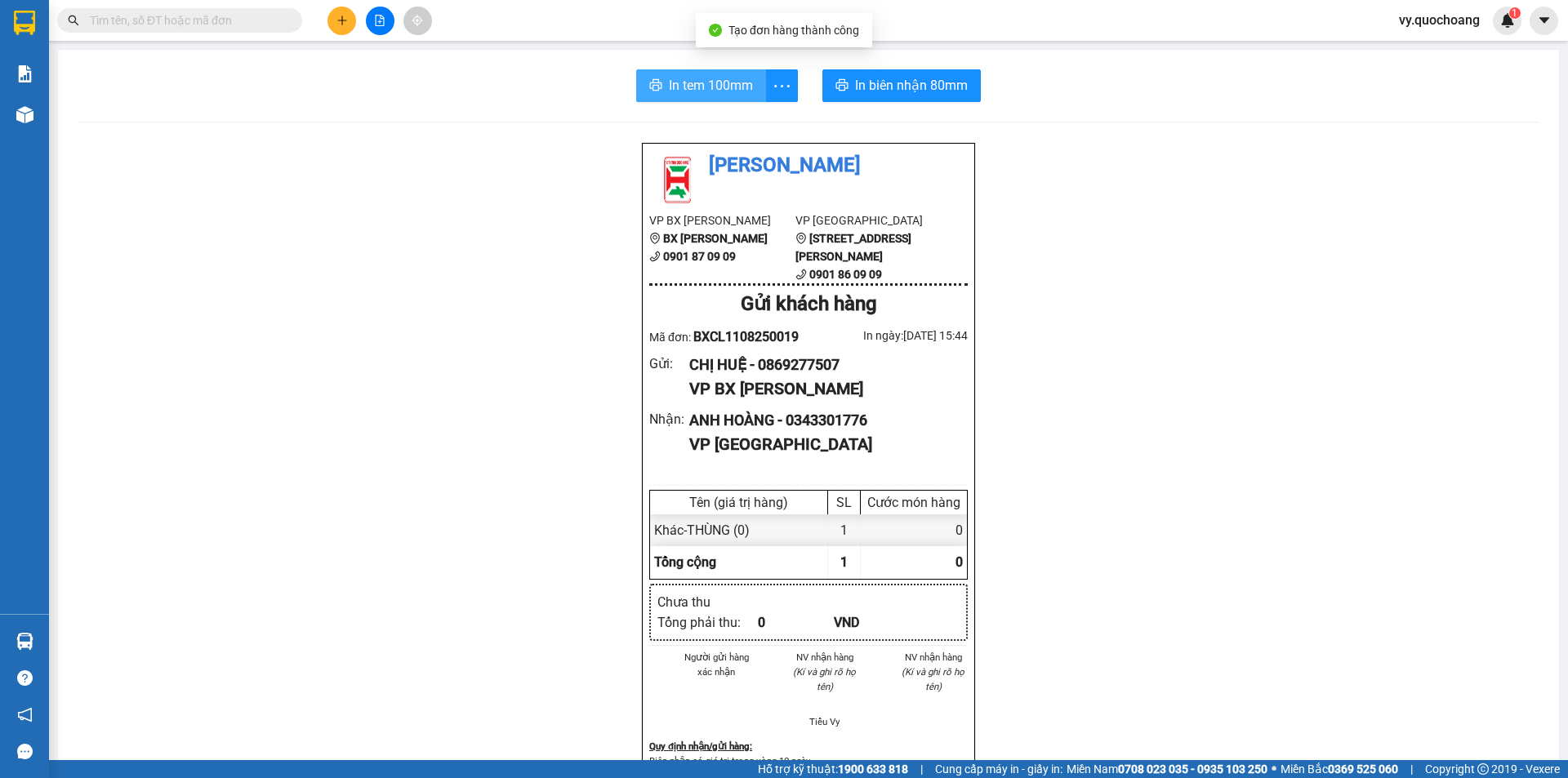
click at [713, 78] on span "In tem 100mm" at bounding box center [711, 86] width 84 height 21
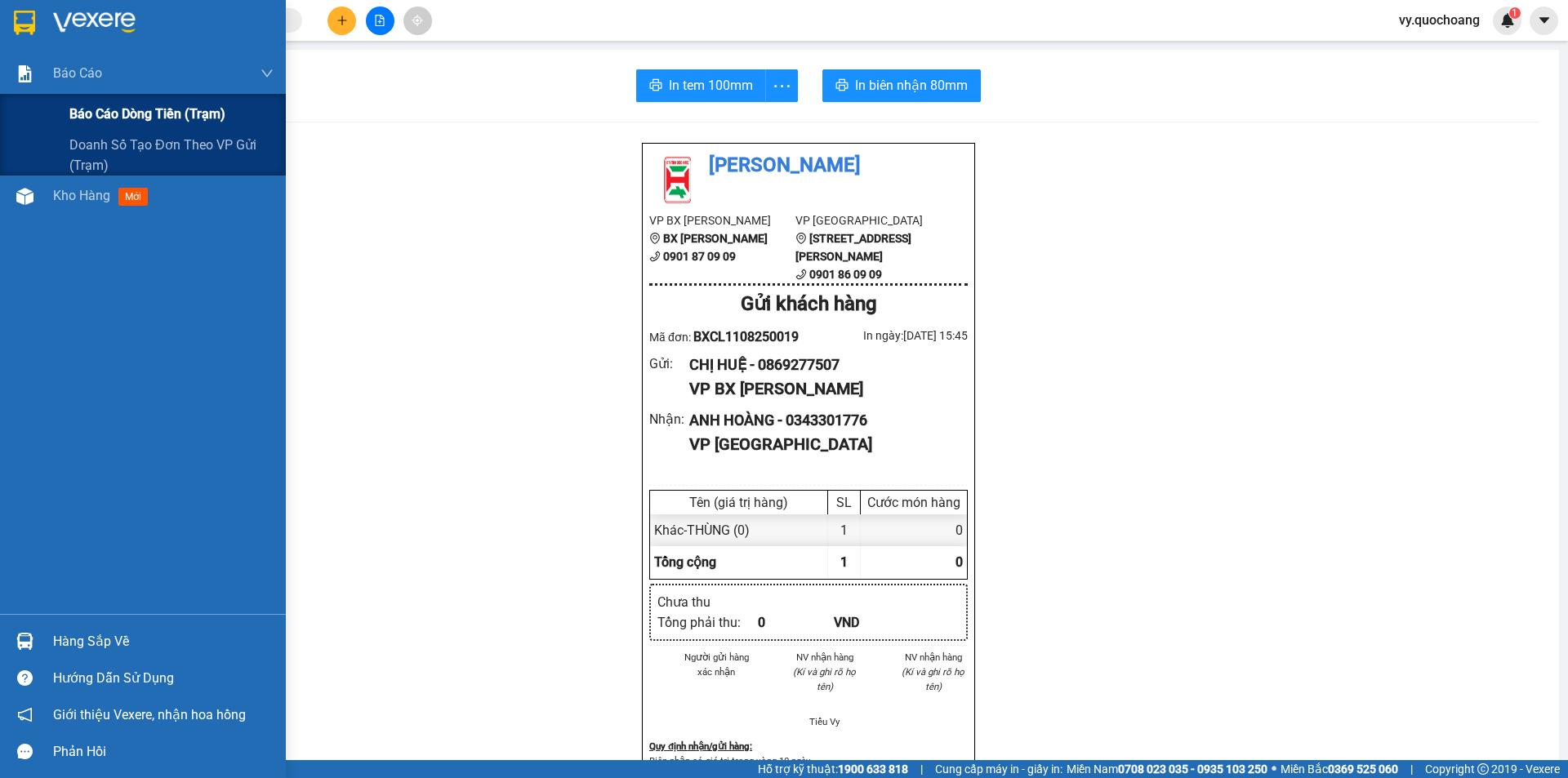
drag, startPoint x: 30, startPoint y: 88, endPoint x: 33, endPoint y: 109, distance: 21.2
click at [33, 109] on div "Báo cáo Báo cáo dòng tiền (trạm) Doanh số tạo đơn theo VP gửi (trạm)" at bounding box center [143, 113] width 286 height 122
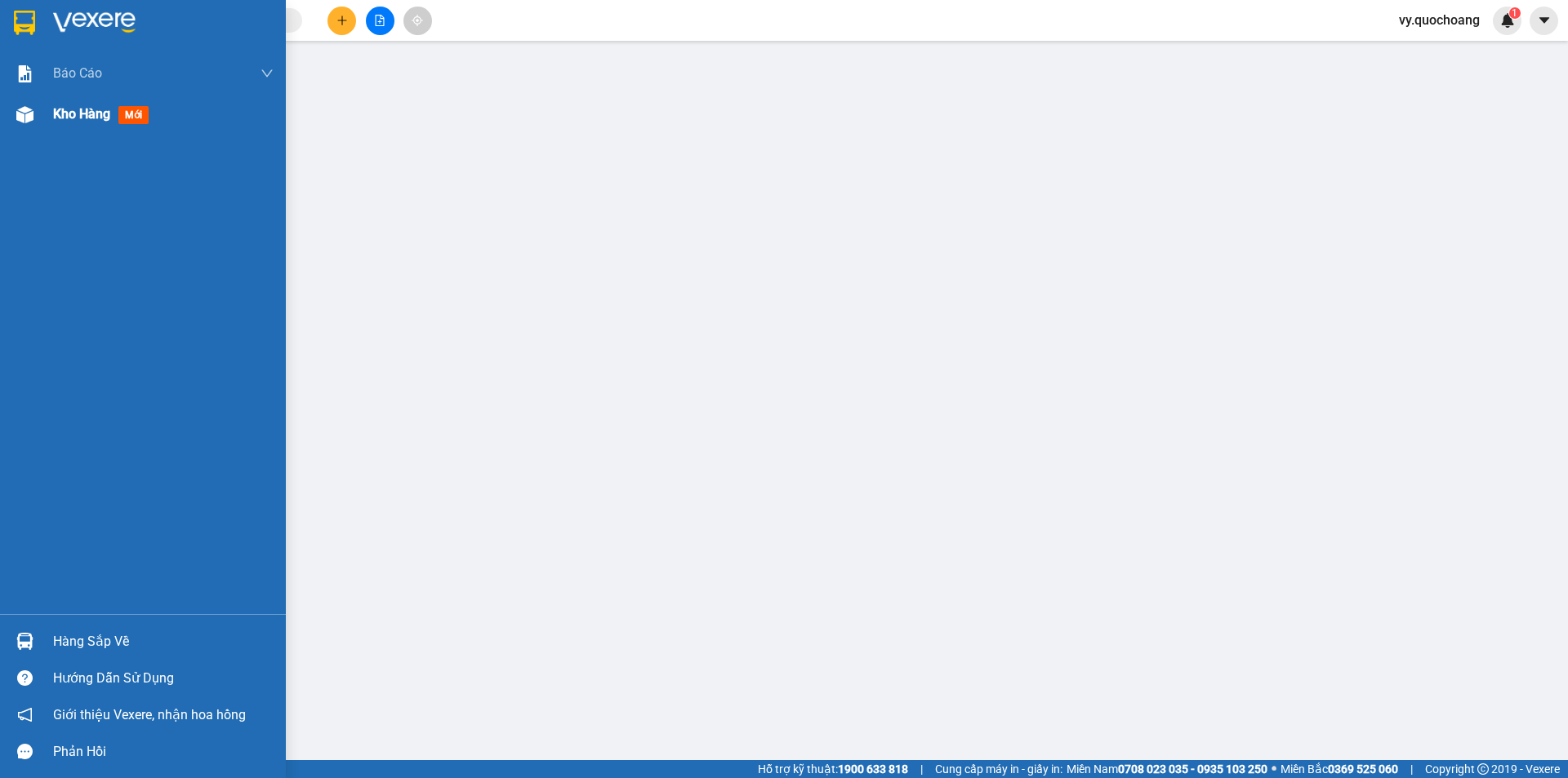
click at [87, 113] on span "Kho hàng" at bounding box center [81, 113] width 57 height 16
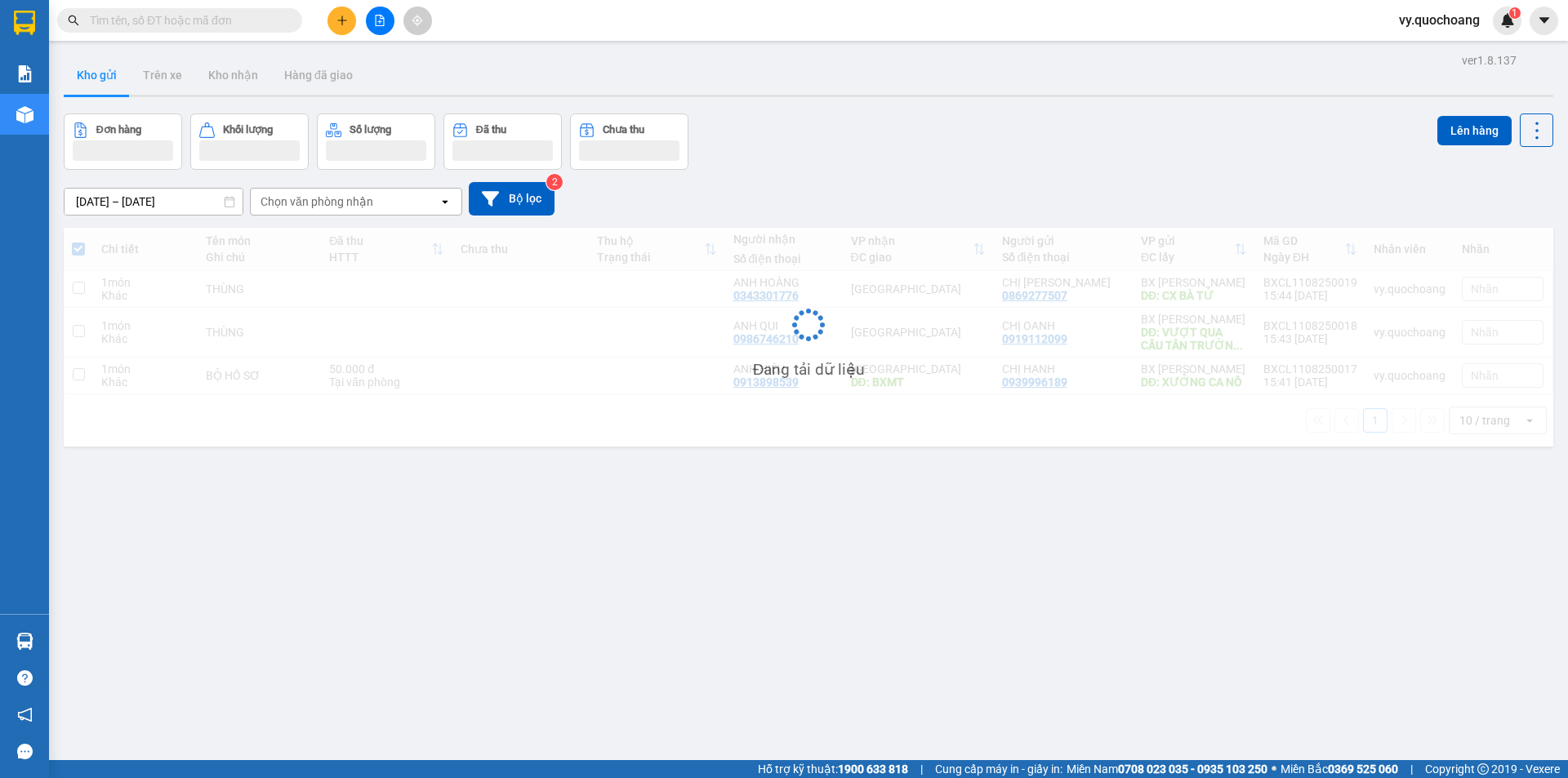
click at [345, 19] on icon "plus" at bounding box center [342, 20] width 11 height 11
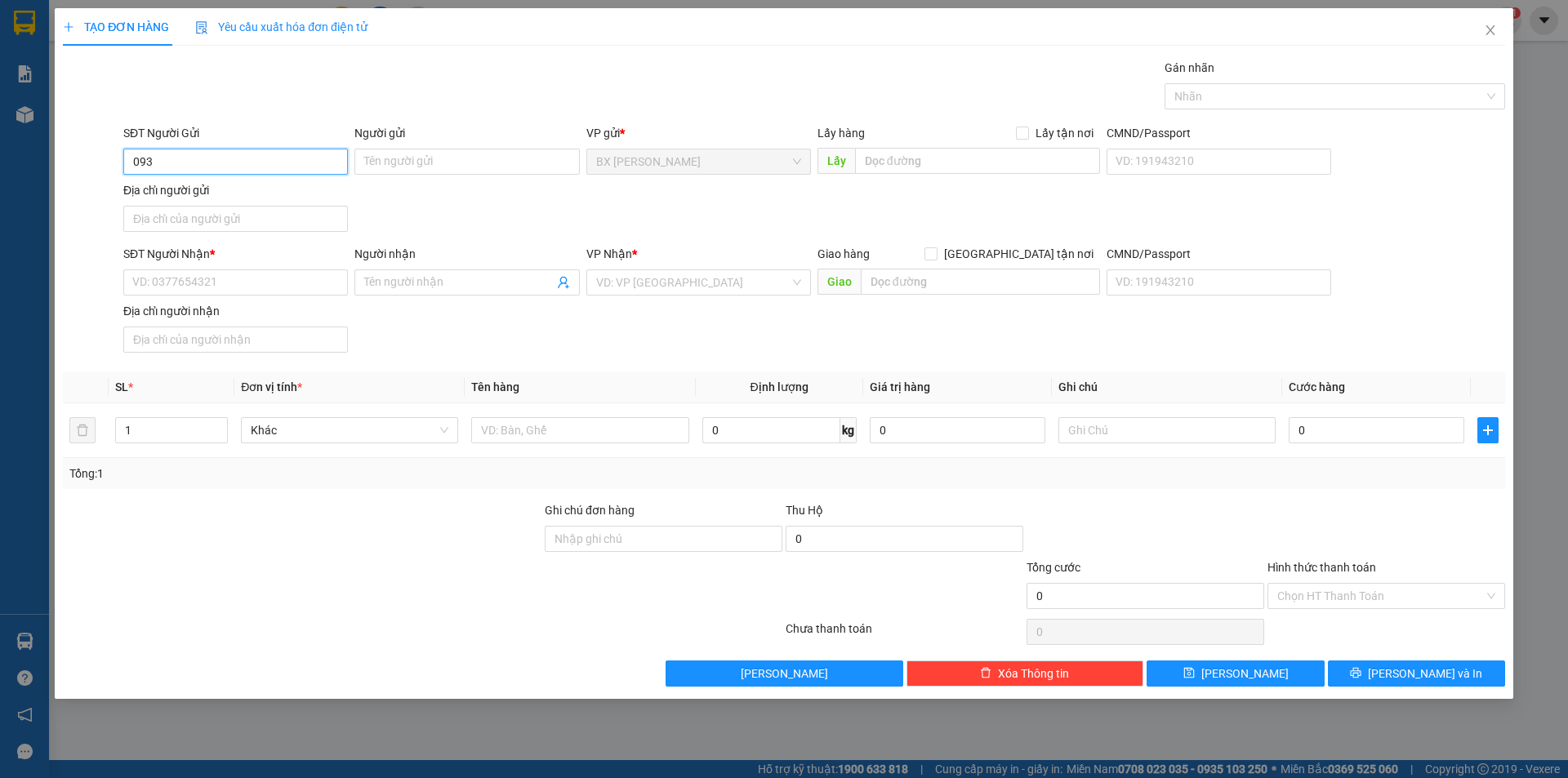
type input "0933"
click at [1490, 32] on icon "close" at bounding box center [1490, 29] width 9 height 10
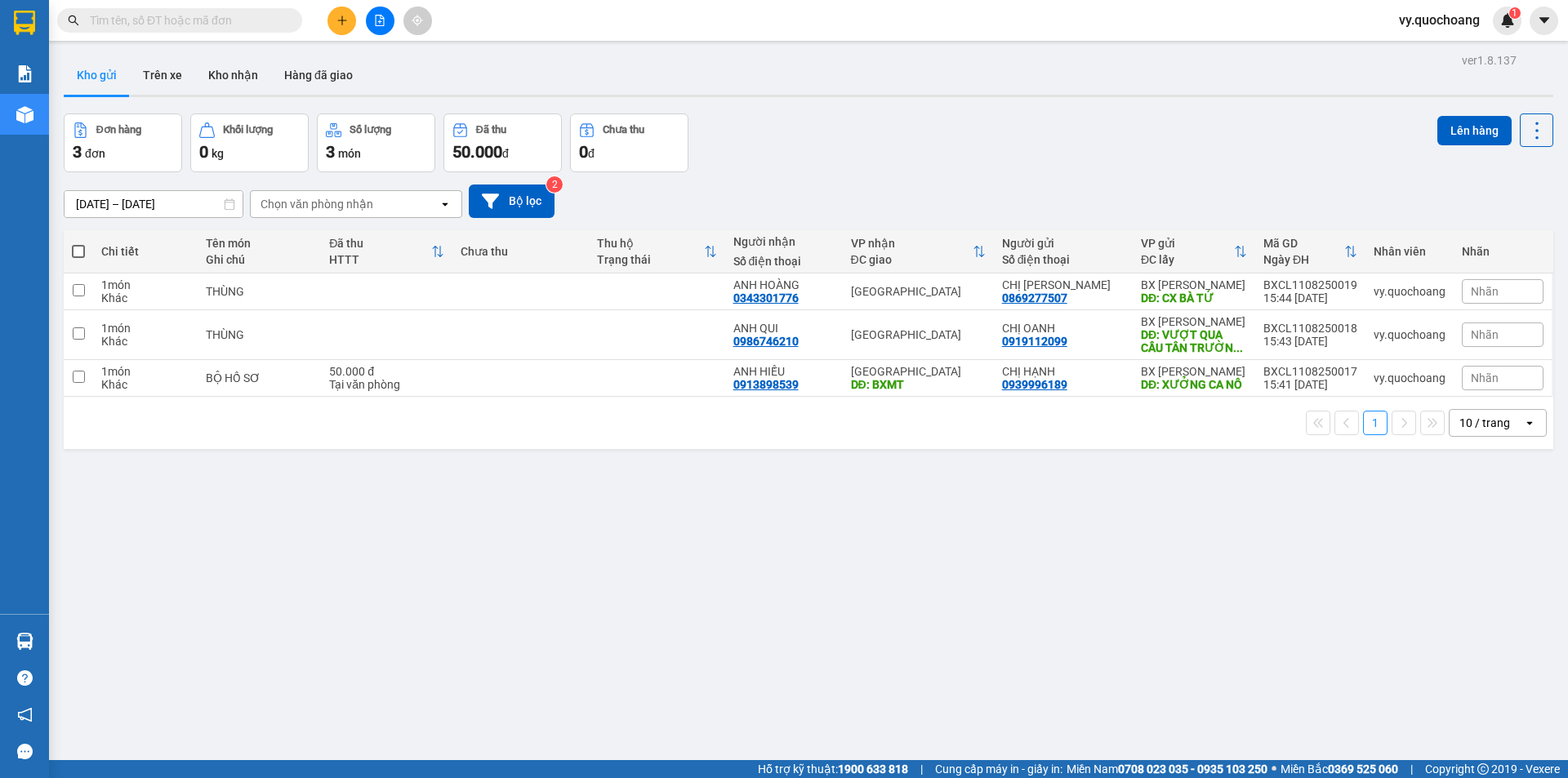
click at [208, 21] on input "text" at bounding box center [186, 20] width 192 height 18
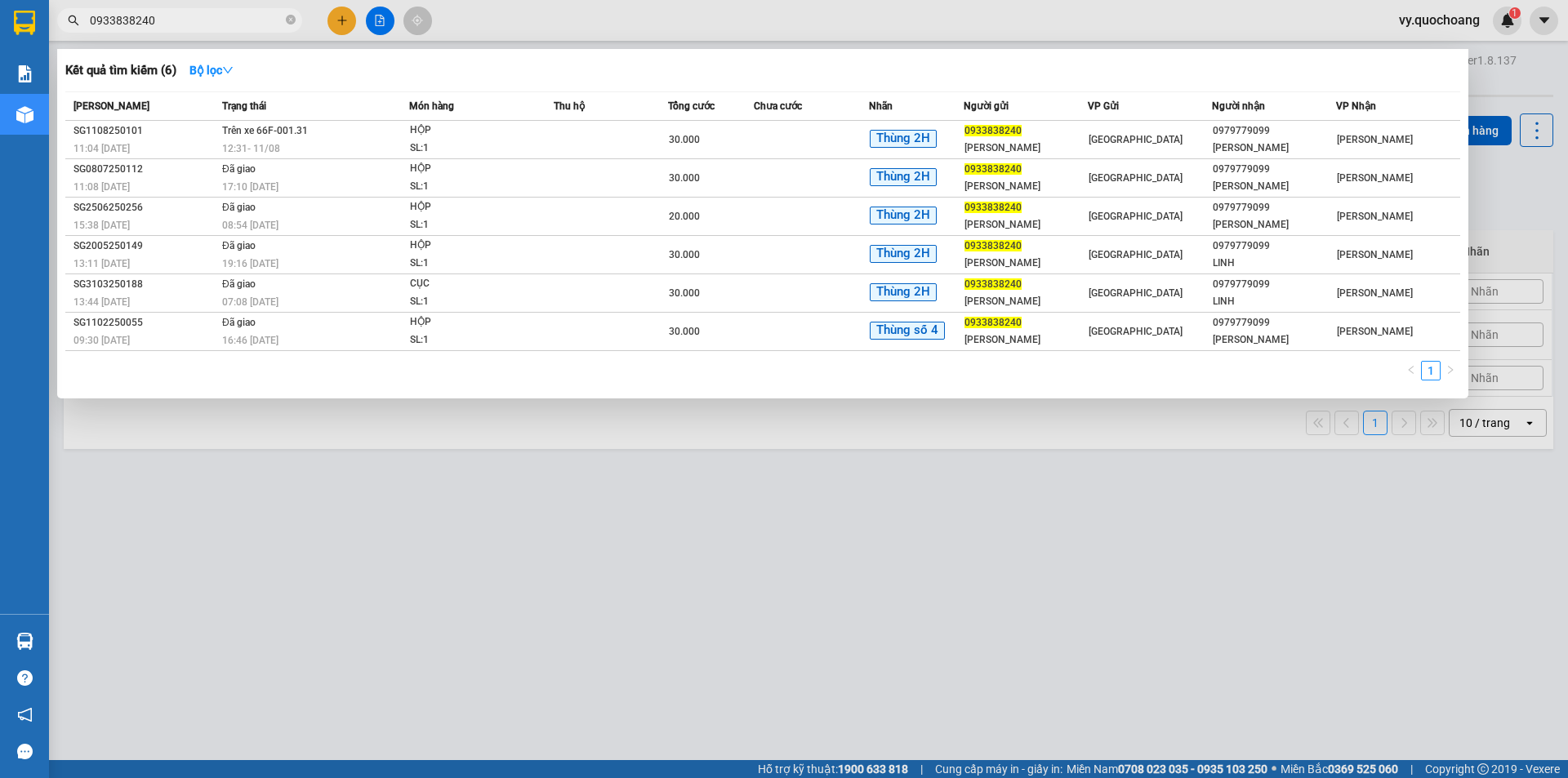
type input "0933838240"
click at [362, 554] on div at bounding box center [784, 389] width 1568 height 778
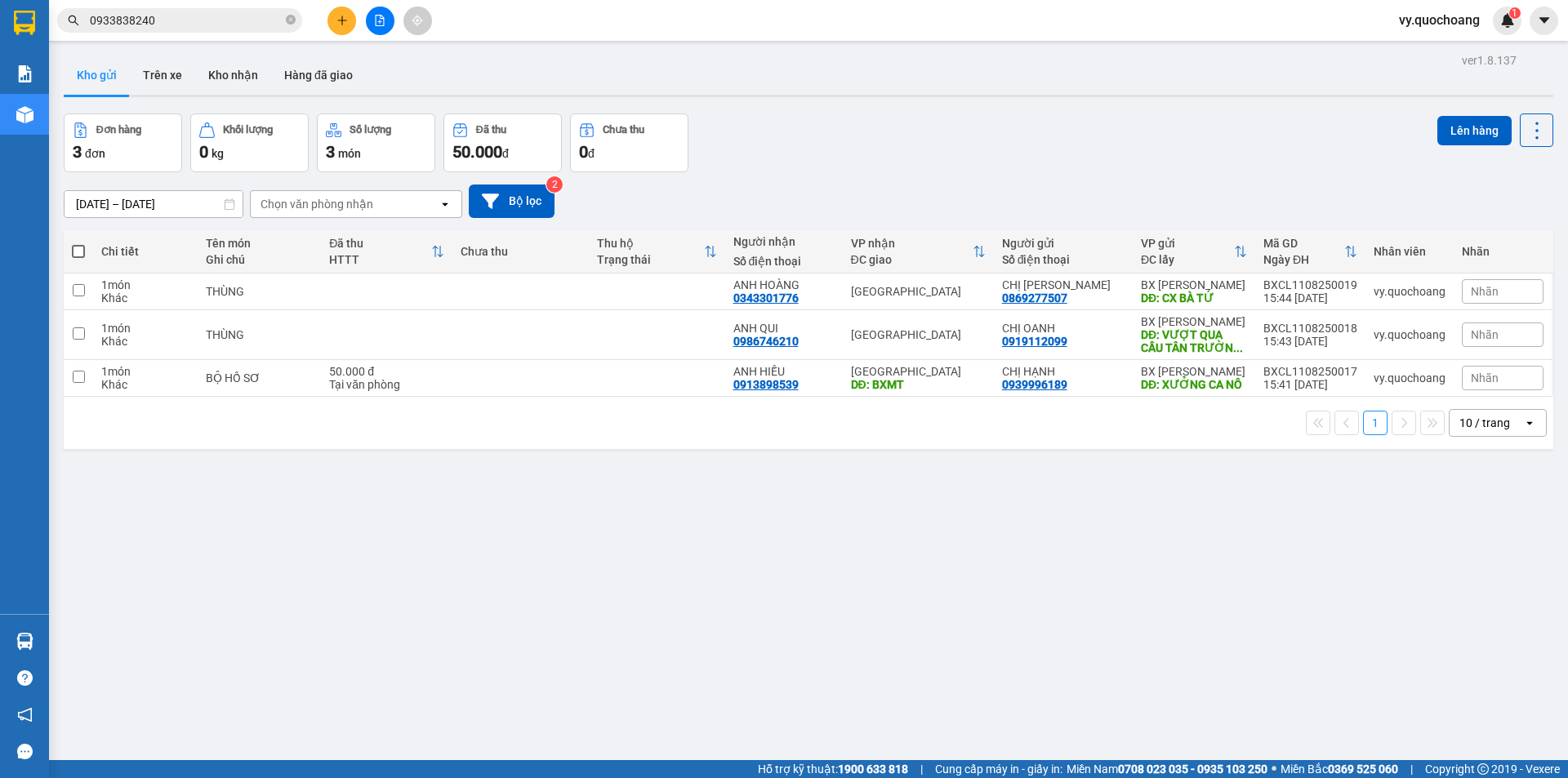
click at [89, 247] on th at bounding box center [78, 252] width 29 height 43
click at [80, 251] on span at bounding box center [78, 251] width 13 height 13
click at [78, 243] on input "checkbox" at bounding box center [78, 243] width 0 height 0
checkbox input "true"
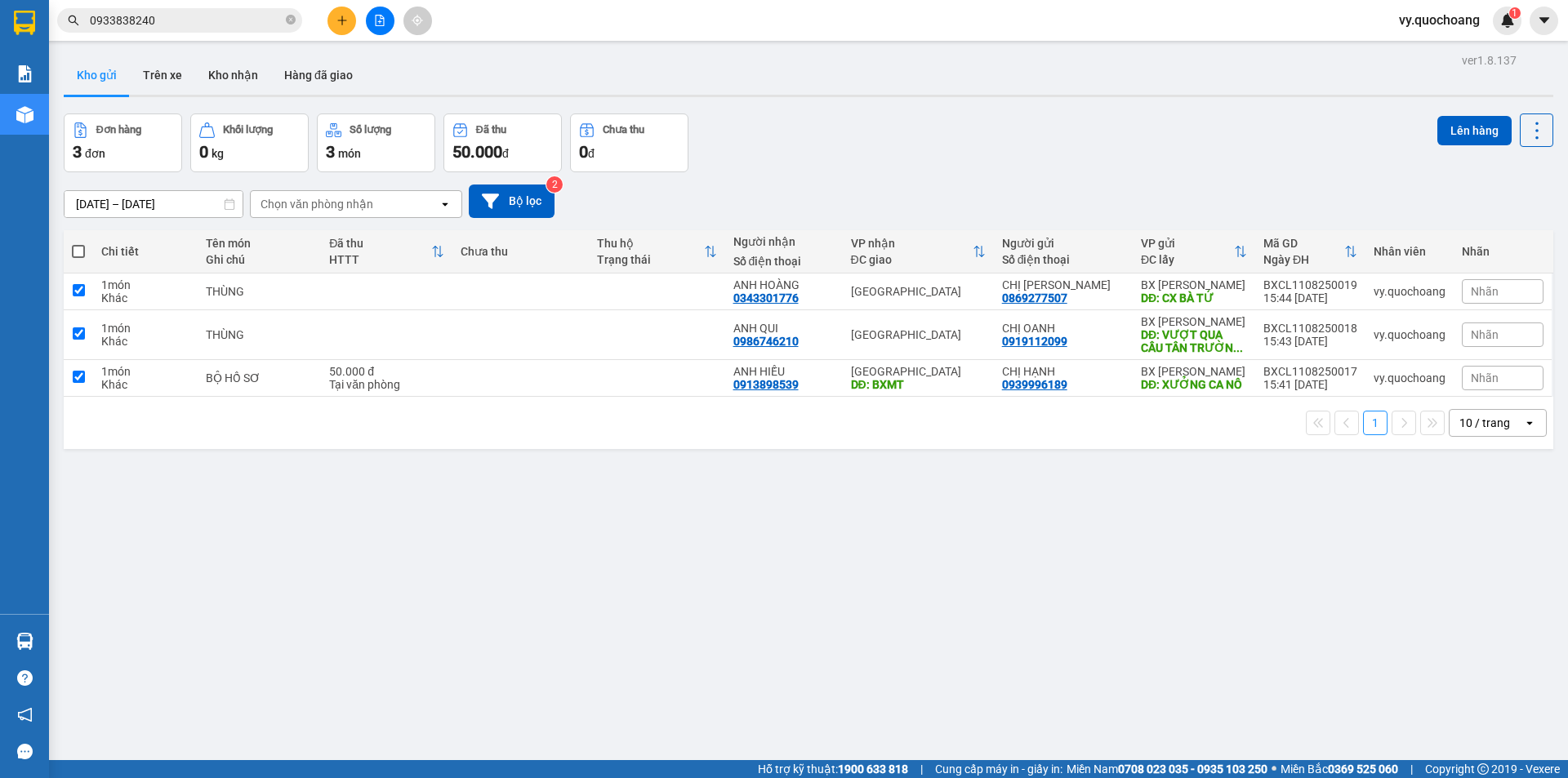
checkbox input "true"
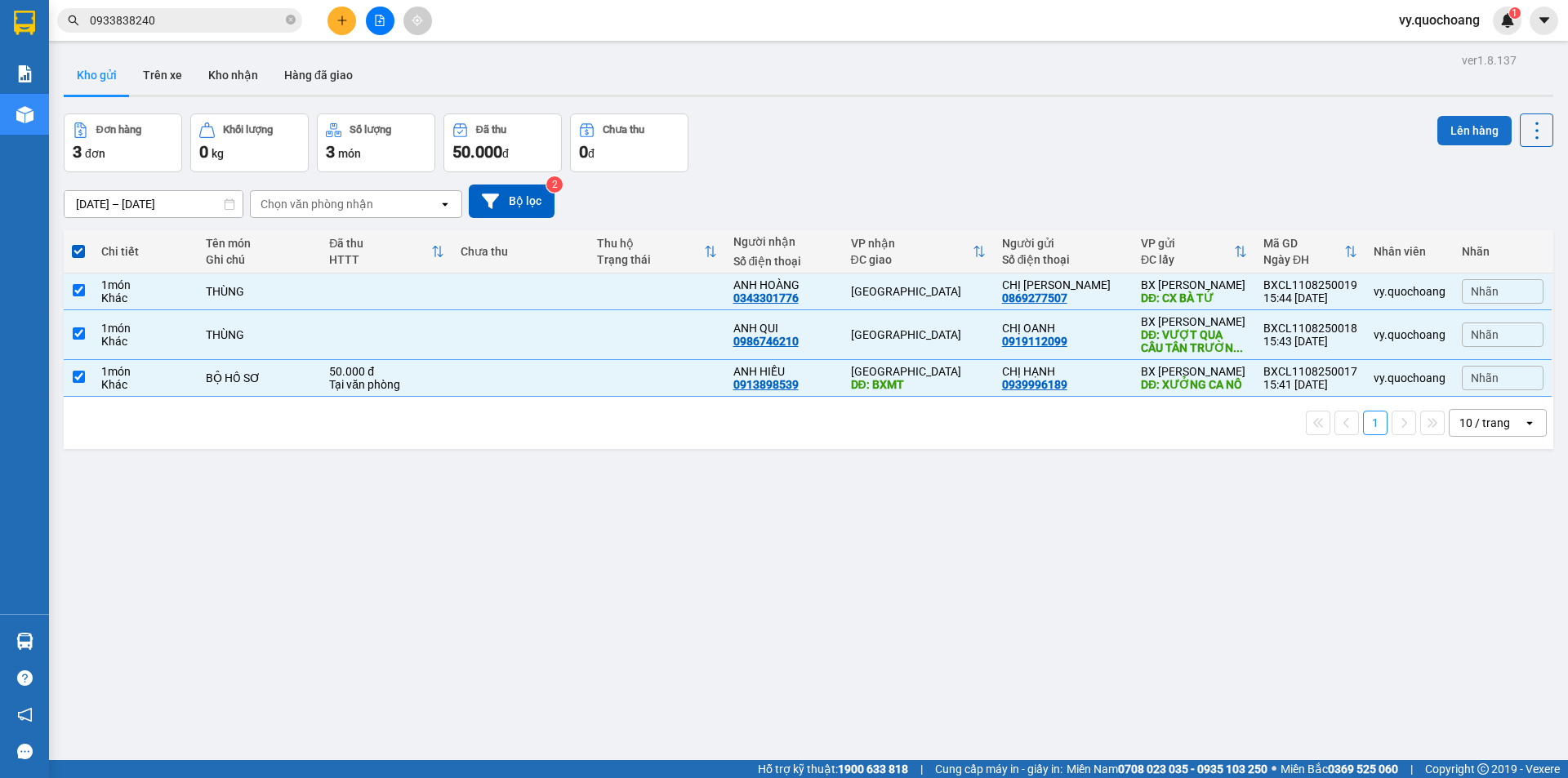
click at [1458, 136] on button "Lên hàng" at bounding box center [1474, 131] width 75 height 29
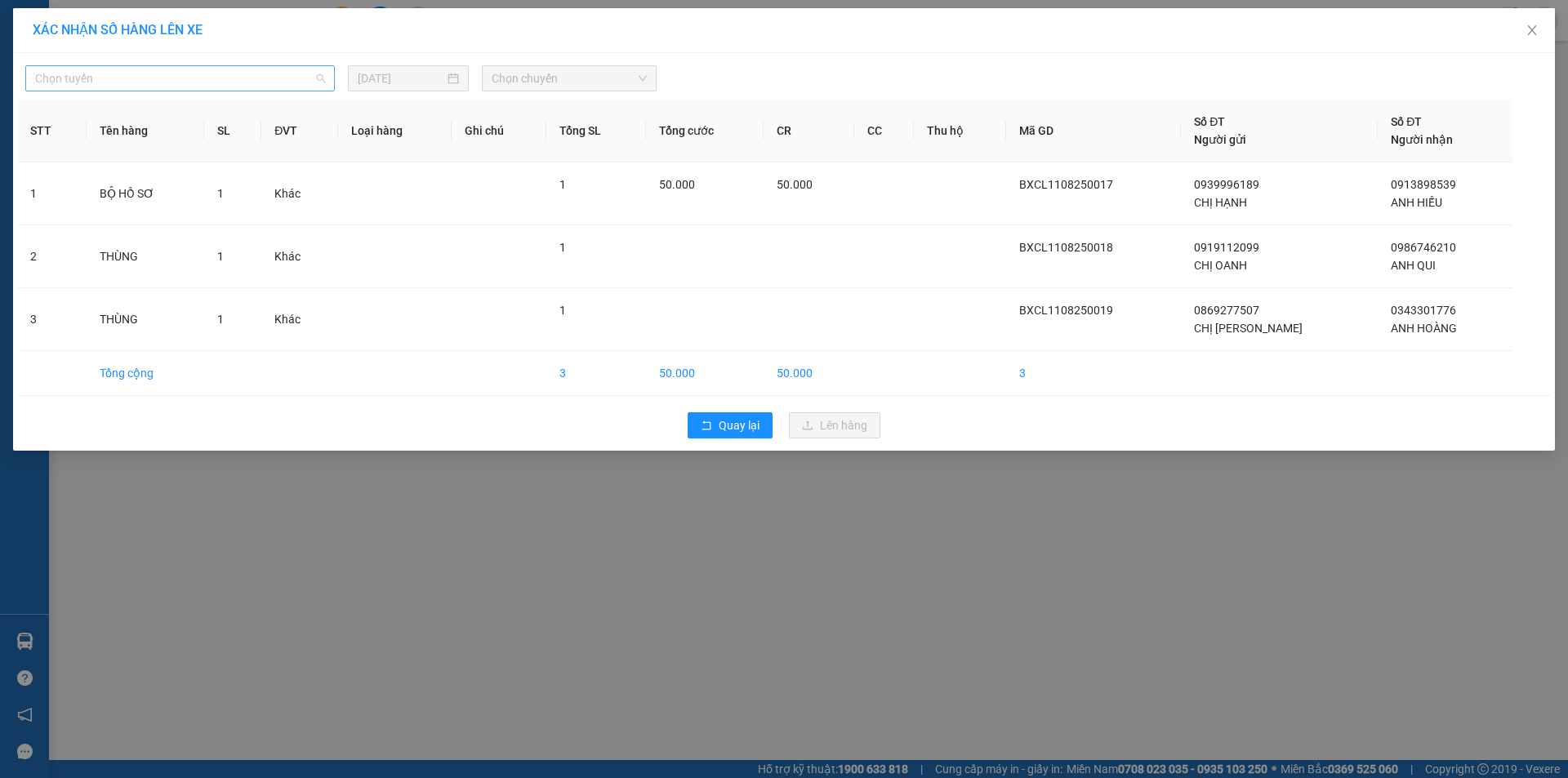
click at [280, 91] on div "Chọn tuyến" at bounding box center [179, 78] width 309 height 26
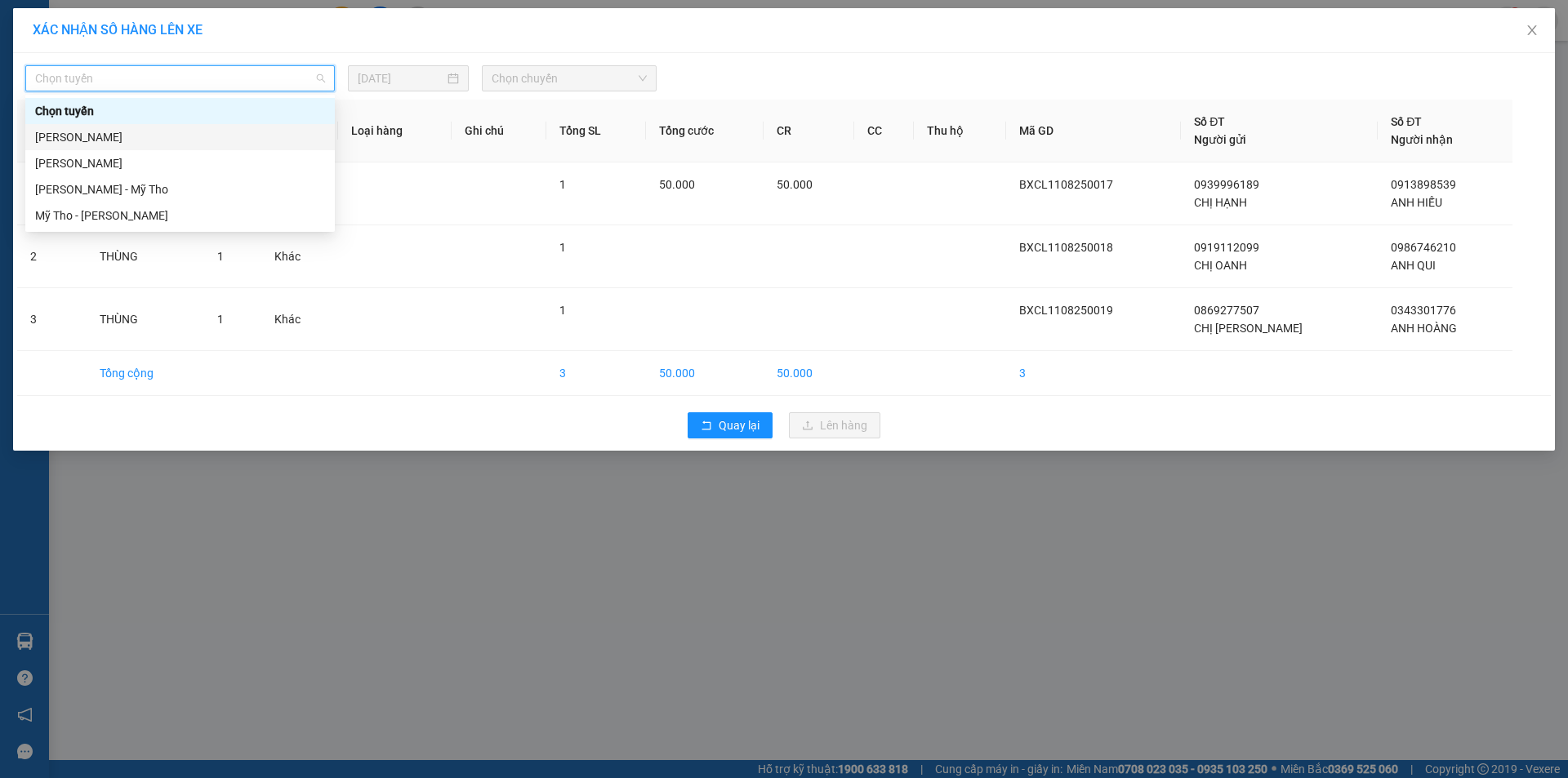
click at [283, 146] on div "[PERSON_NAME]" at bounding box center [179, 137] width 309 height 26
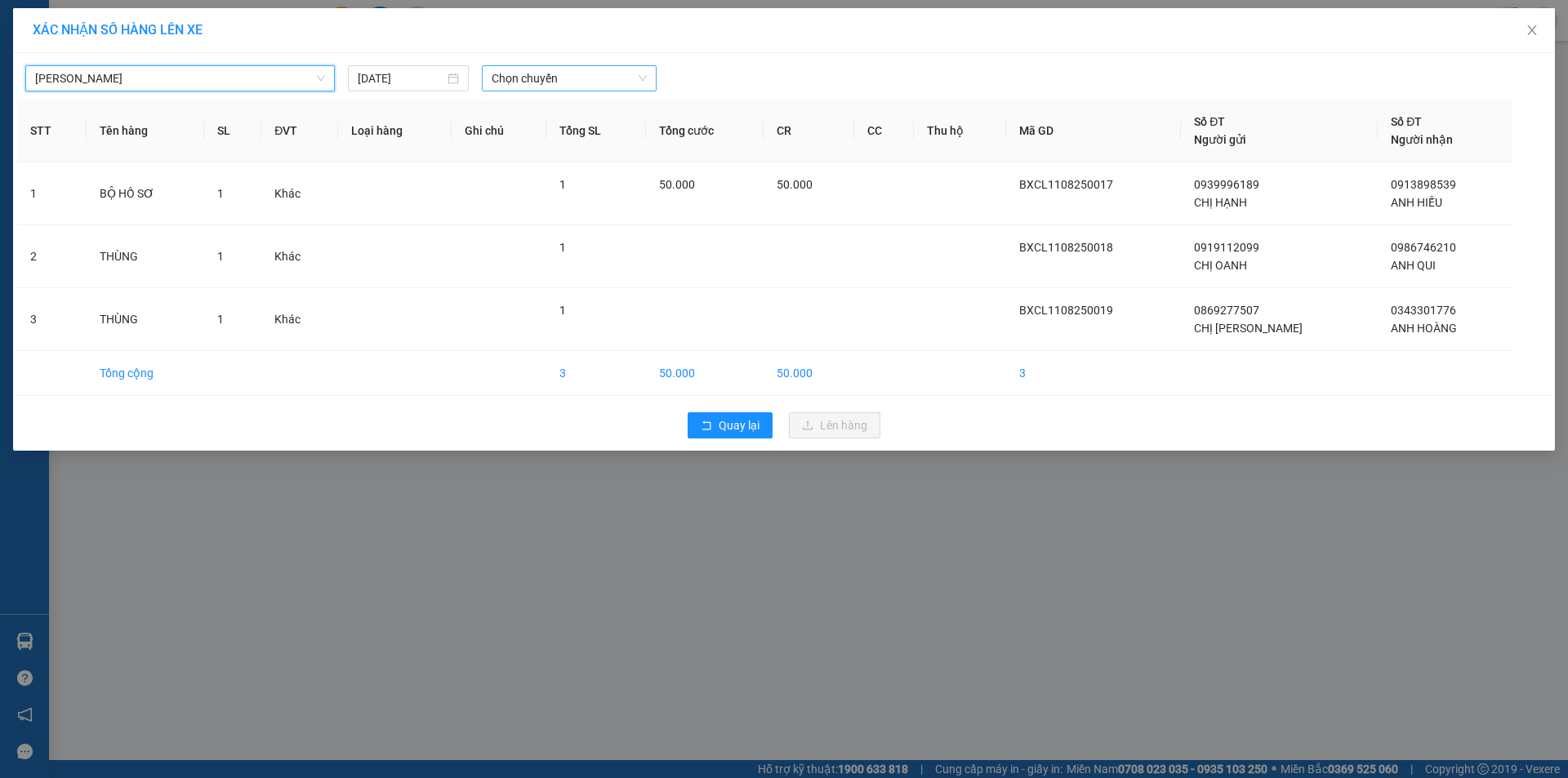
click at [626, 73] on span "Chọn chuyến" at bounding box center [569, 78] width 155 height 24
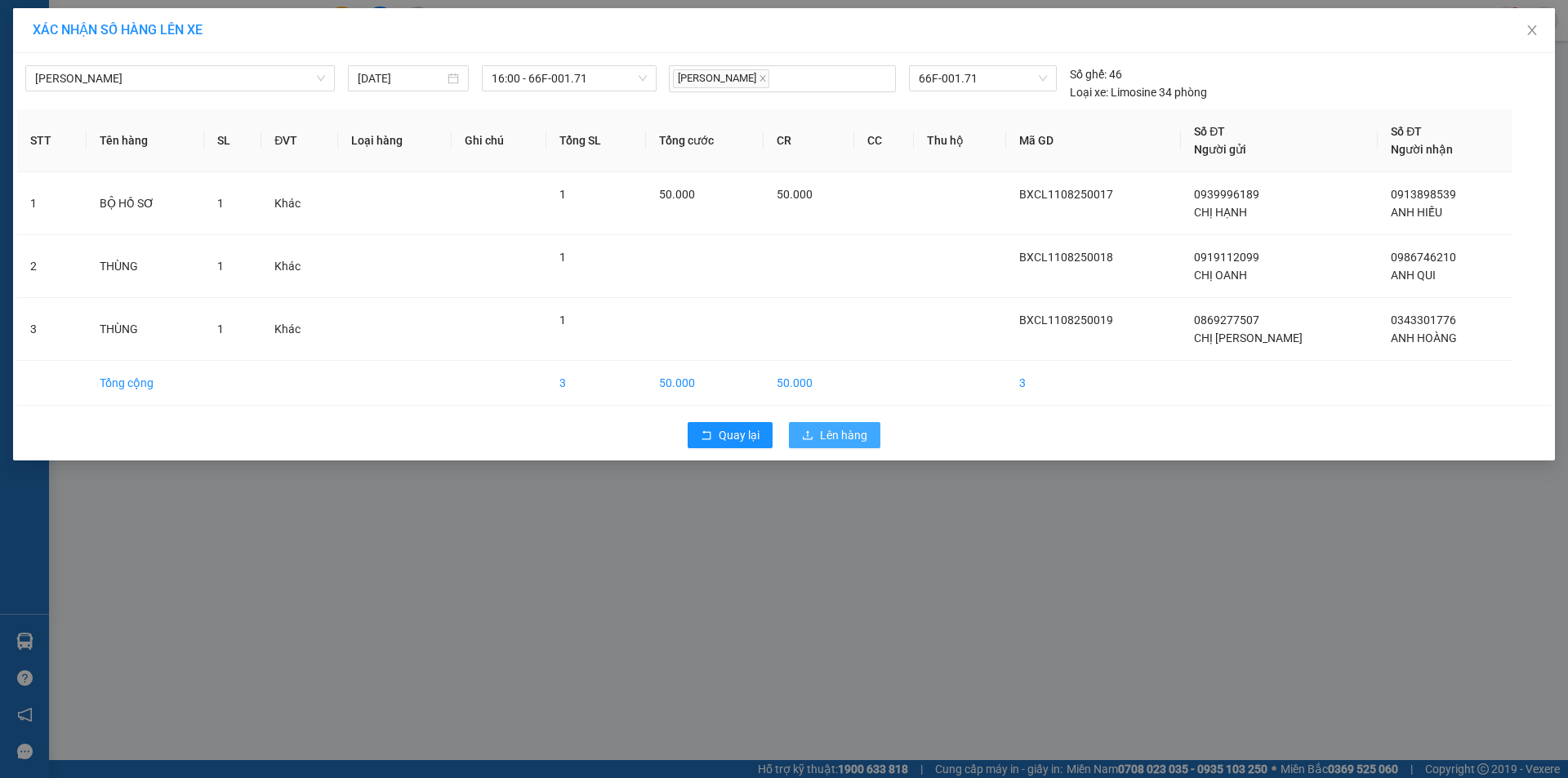
click at [845, 428] on span "Lên hàng" at bounding box center [843, 435] width 48 height 18
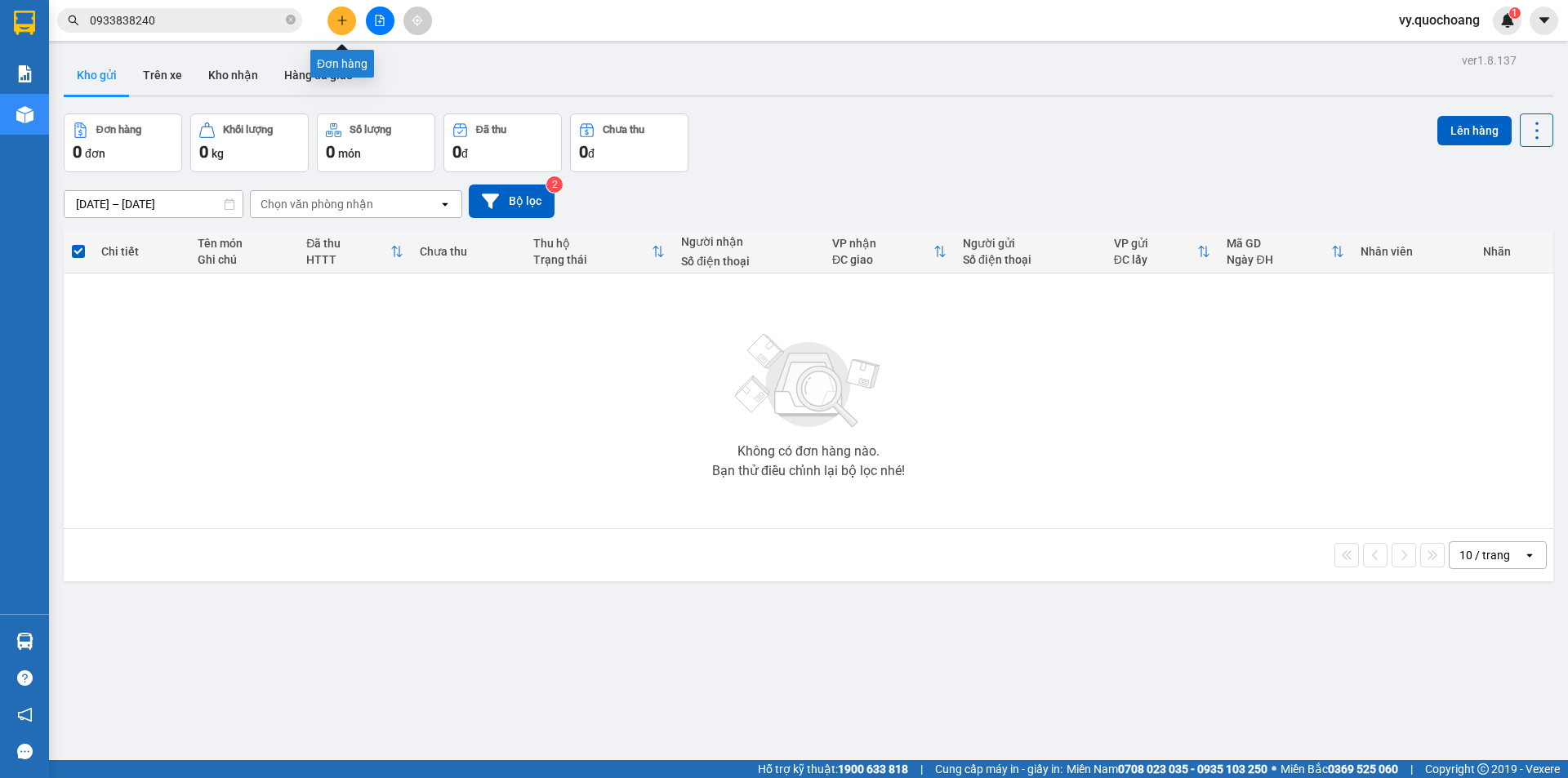
click at [333, 21] on button at bounding box center [342, 21] width 29 height 29
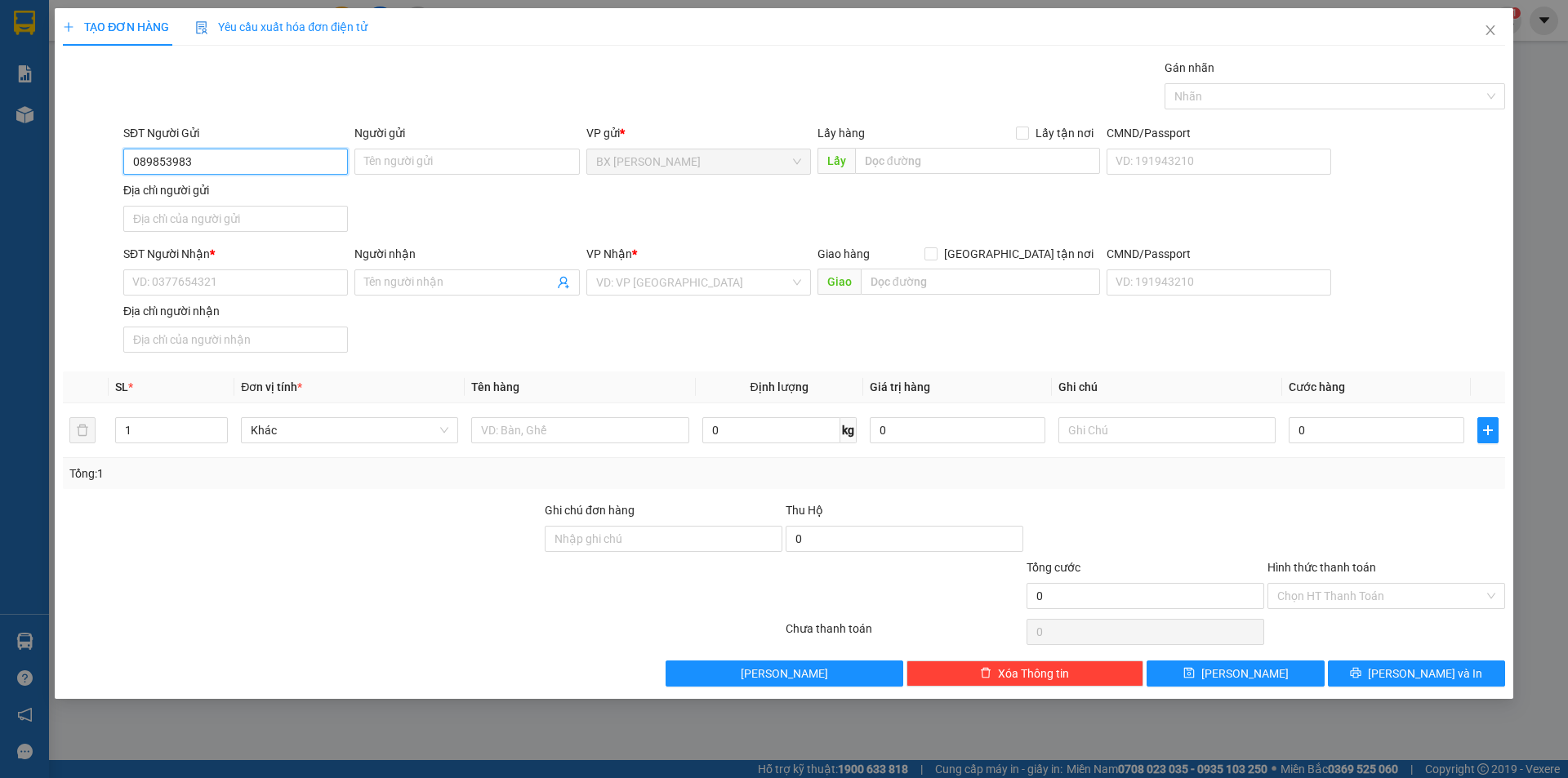
type input "0898539830"
click at [273, 193] on div "0898539830 - CHỊ TRANG" at bounding box center [236, 194] width 205 height 18
type input "CHỊ [PERSON_NAME]"
type input "0898539830"
click at [930, 161] on input "text" at bounding box center [977, 161] width 245 height 26
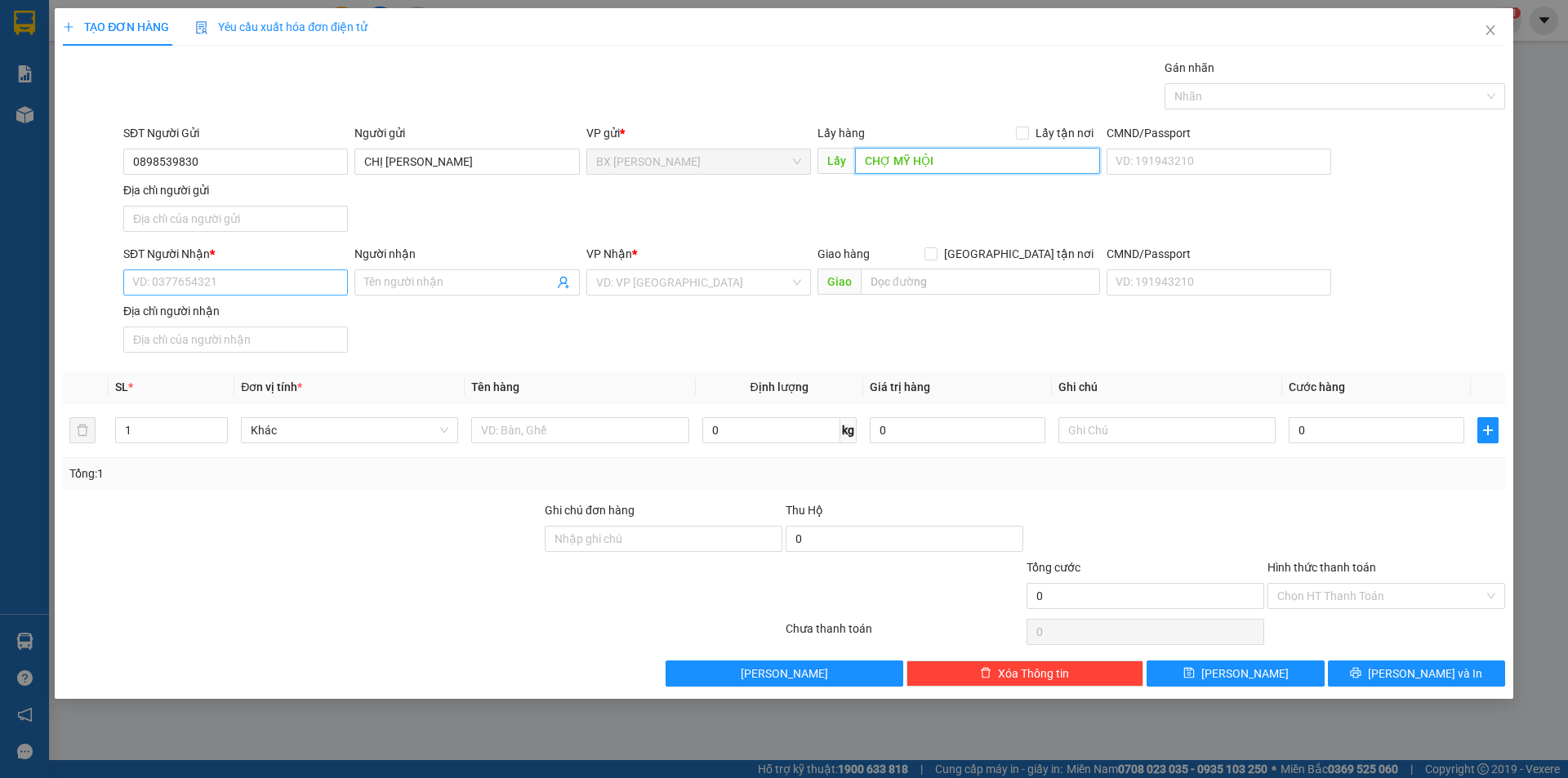
type input "CHỢ MỸ HỘI"
click at [224, 288] on input "SĐT Người Nhận *" at bounding box center [235, 282] width 224 height 26
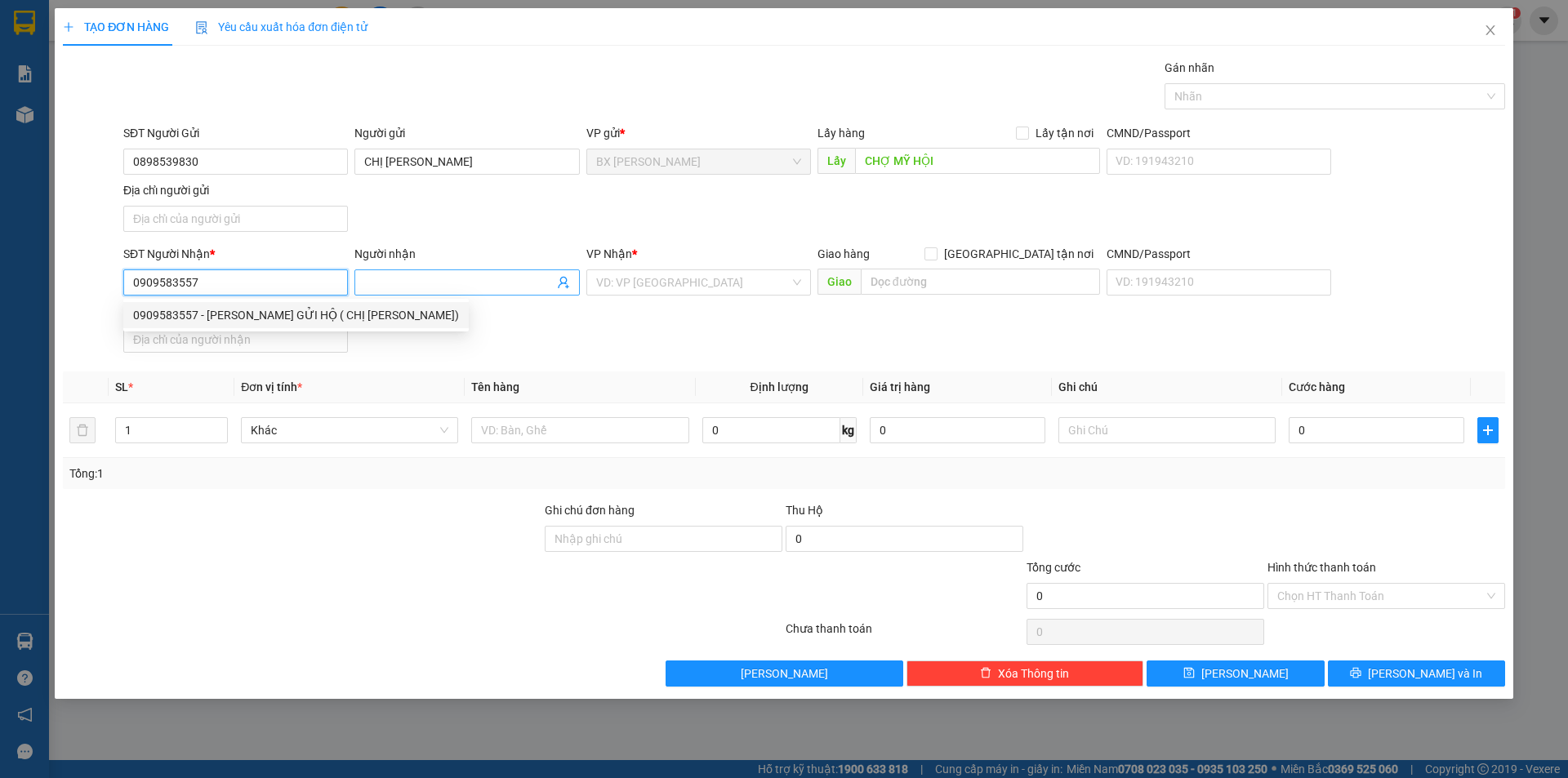
type input "0909583557"
click at [444, 279] on input "Người nhận" at bounding box center [459, 282] width 189 height 18
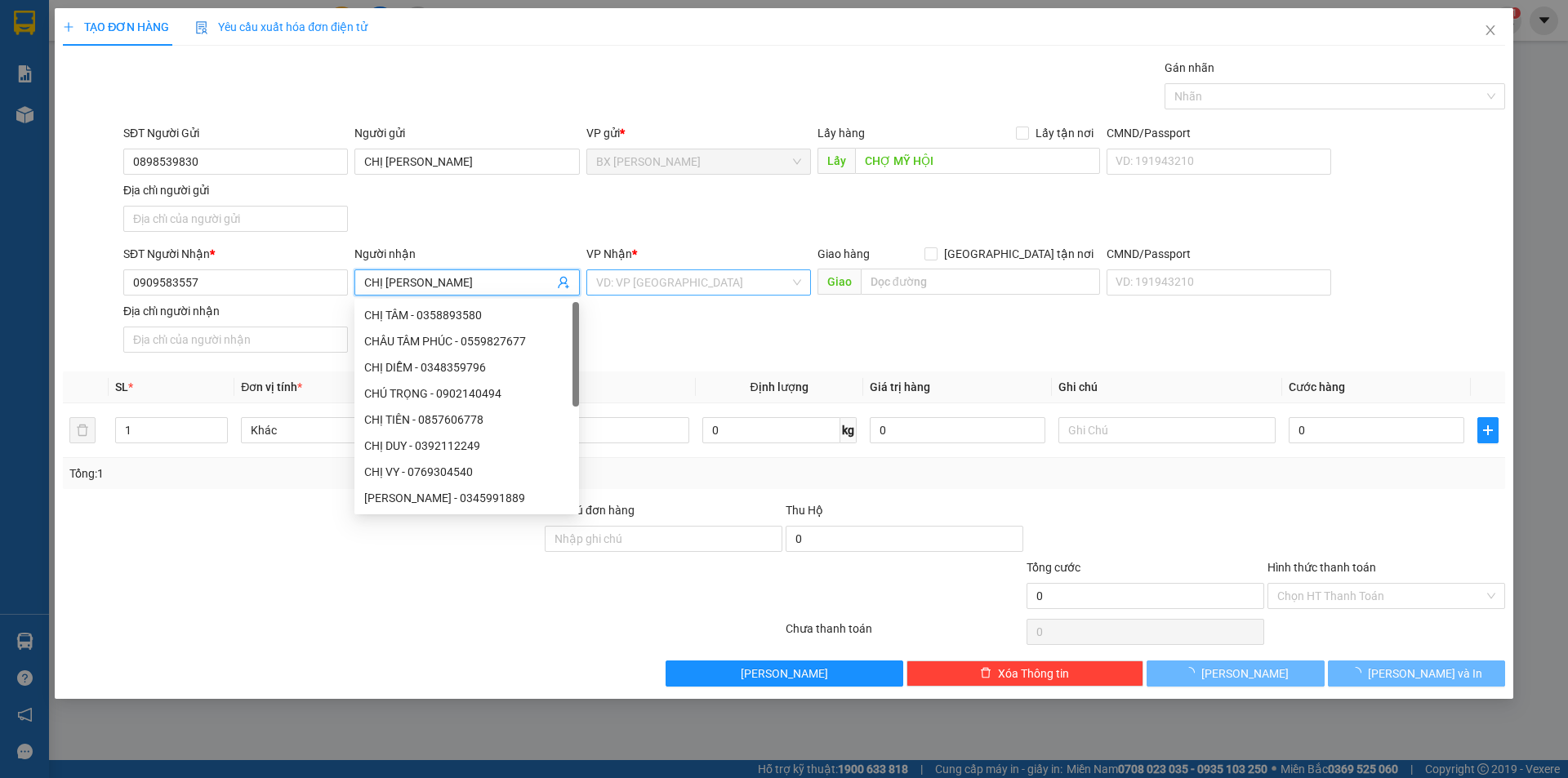
type input "CHỊ [PERSON_NAME]"
click at [686, 274] on input "search" at bounding box center [693, 282] width 193 height 24
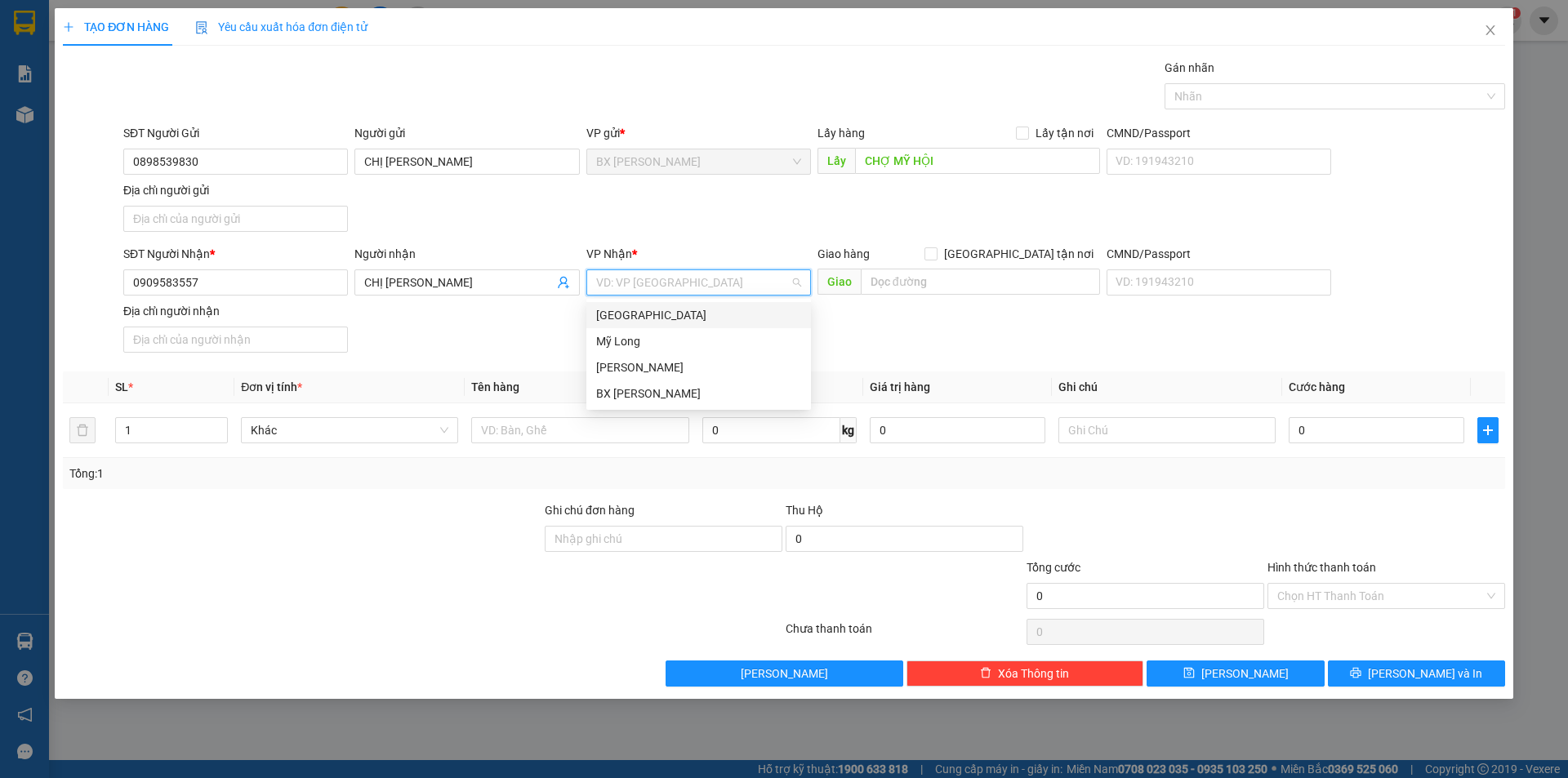
click at [683, 311] on div "[GEOGRAPHIC_DATA]" at bounding box center [699, 314] width 205 height 18
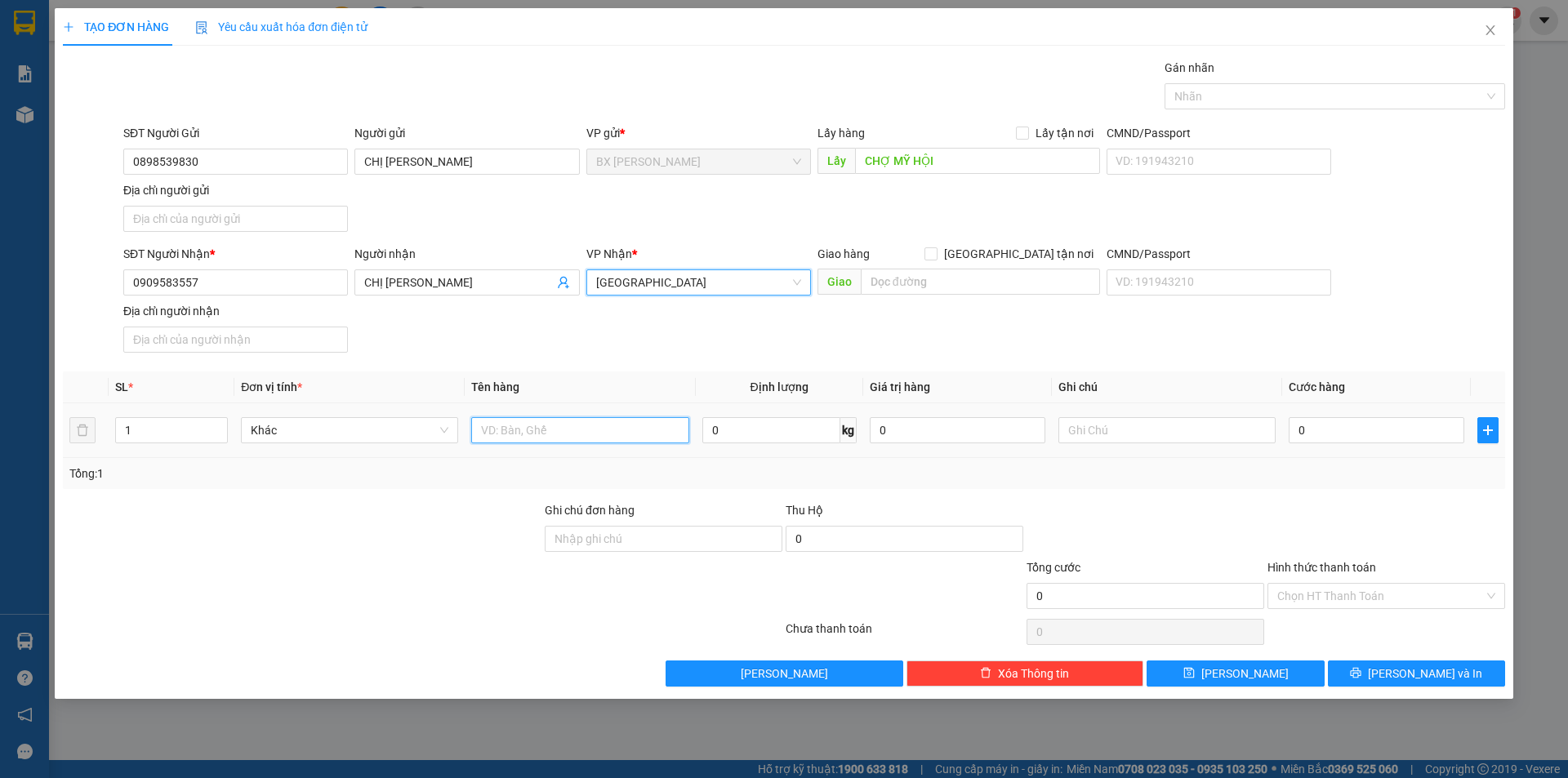
click at [627, 425] on input "text" at bounding box center [580, 430] width 218 height 26
type input "T"
type input "GÓI"
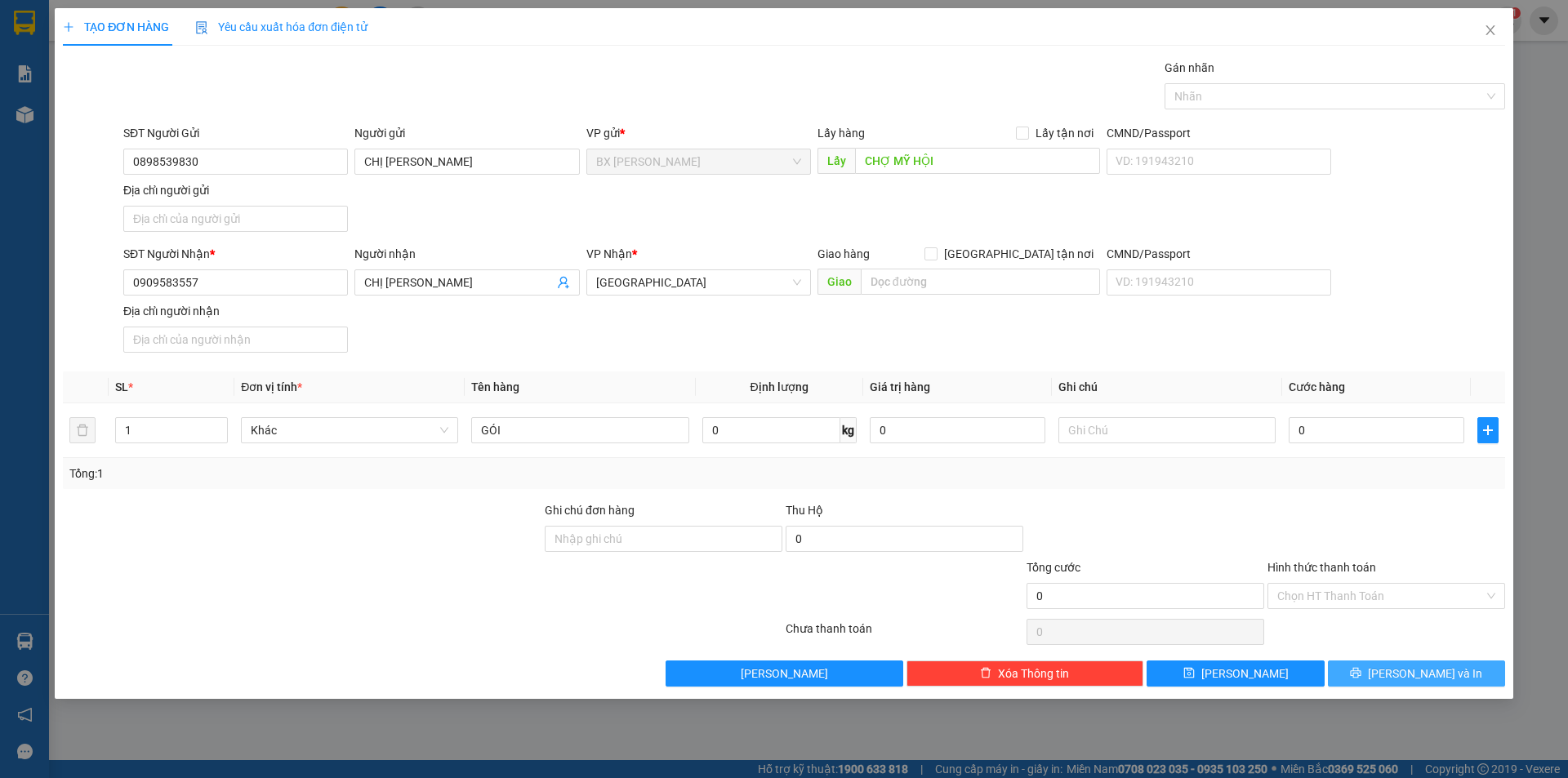
click at [1363, 665] on button "[PERSON_NAME] và In" at bounding box center [1416, 673] width 177 height 26
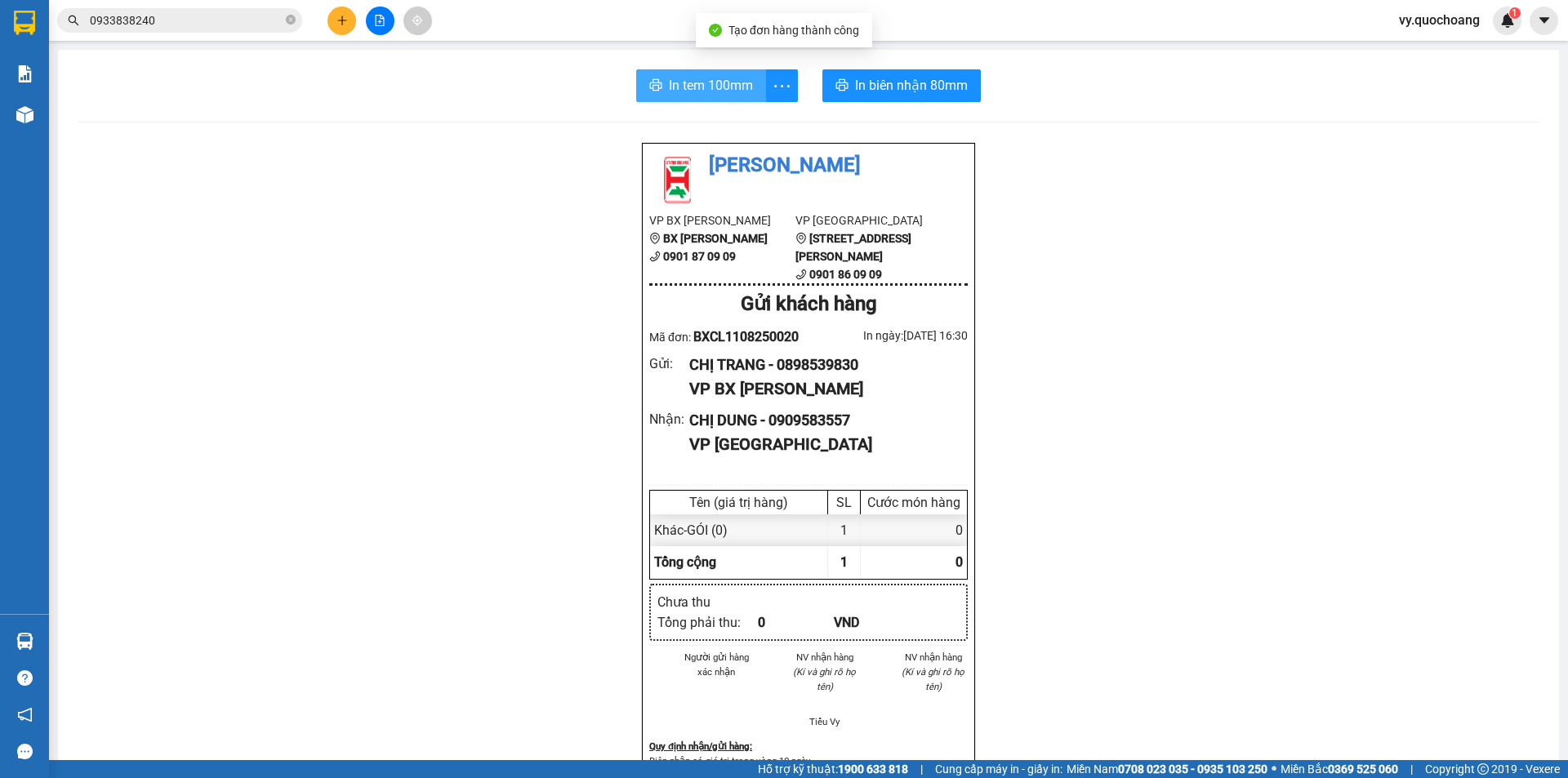
click at [692, 83] on span "In tem 100mm" at bounding box center [711, 86] width 84 height 21
